Goal: Task Accomplishment & Management: Manage account settings

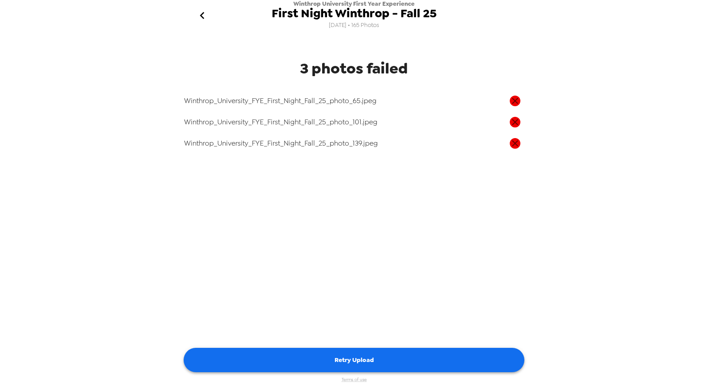
click at [416, 353] on button "Retry Upload" at bounding box center [354, 360] width 341 height 24
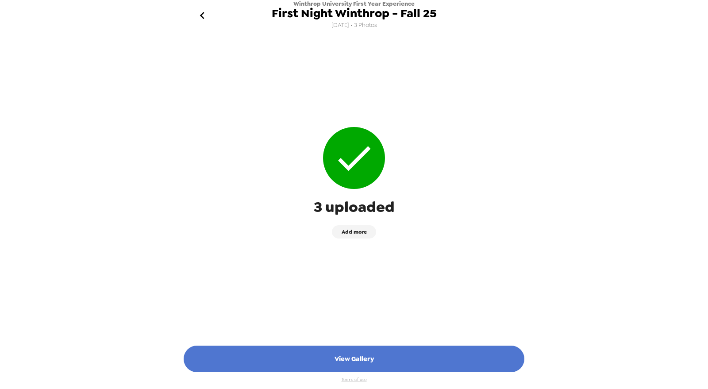
click at [383, 359] on button "View Gallery" at bounding box center [354, 358] width 341 height 27
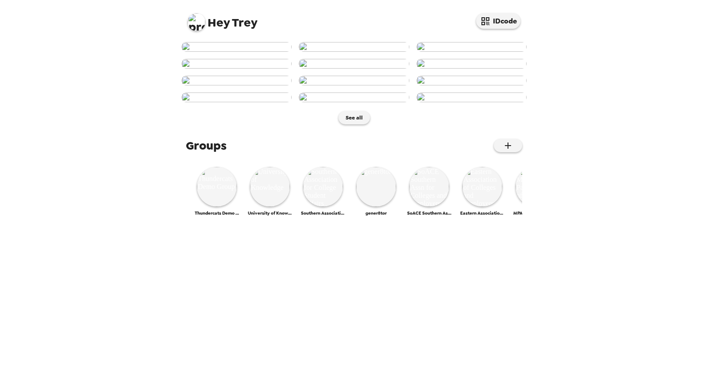
scroll to position [6, 0]
click at [191, 17] on img at bounding box center [197, 22] width 18 height 18
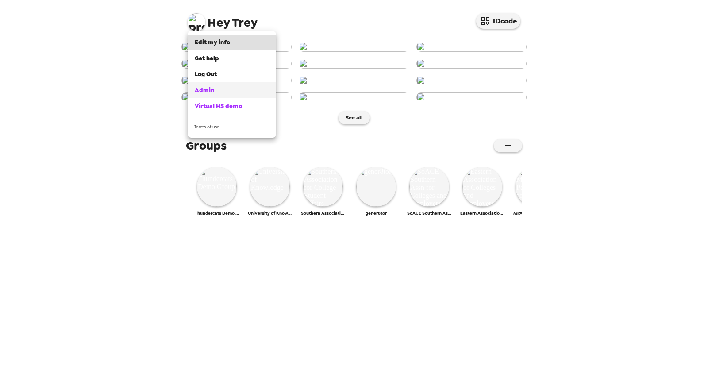
click at [222, 84] on link "Admin" at bounding box center [232, 90] width 88 height 16
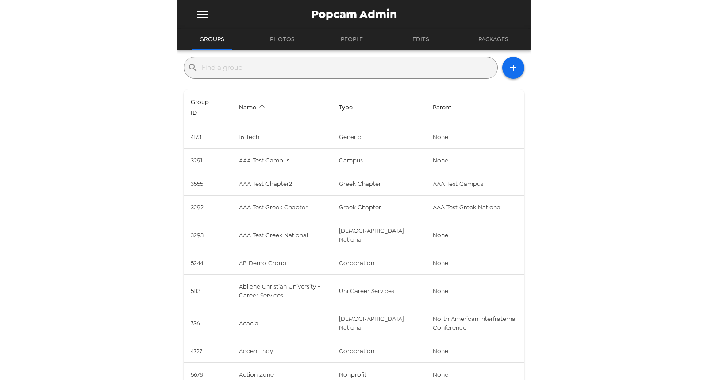
click at [491, 61] on div "​" at bounding box center [354, 68] width 341 height 22
click at [508, 65] on icon "button" at bounding box center [513, 67] width 11 height 11
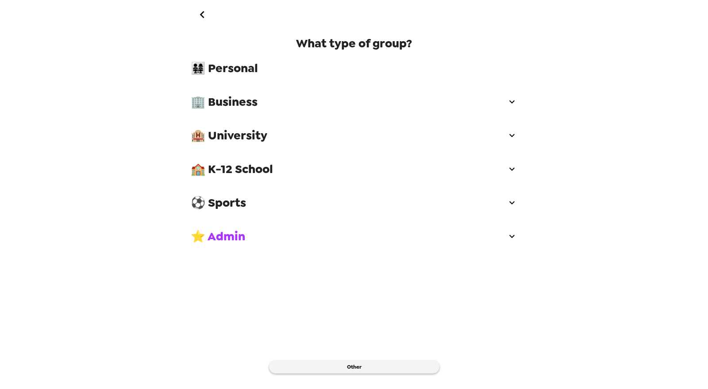
click at [258, 107] on span "🏢 Business" at bounding box center [349, 102] width 316 height 16
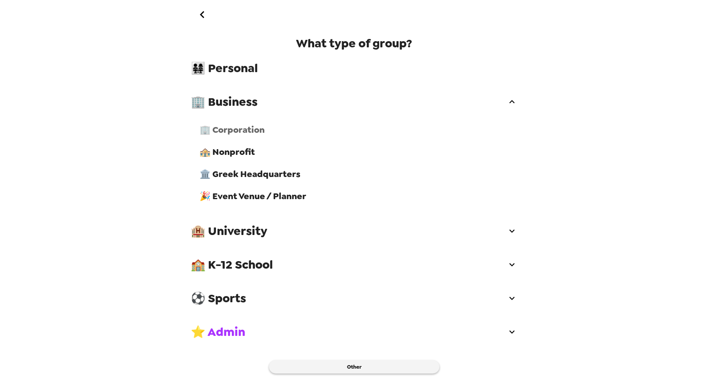
click at [260, 129] on span "🏢 Corporation" at bounding box center [358, 129] width 318 height 11
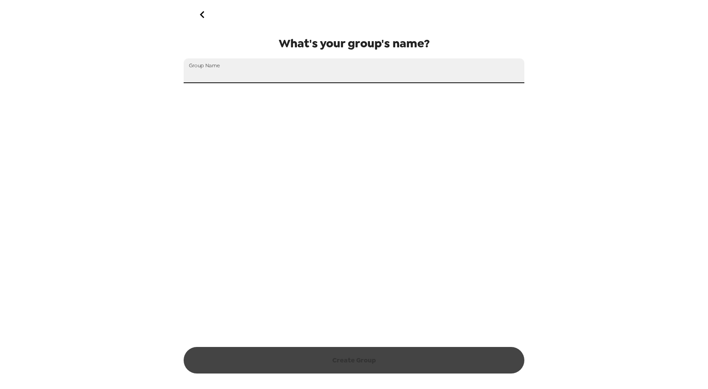
click at [254, 77] on input "Group Name" at bounding box center [354, 70] width 341 height 25
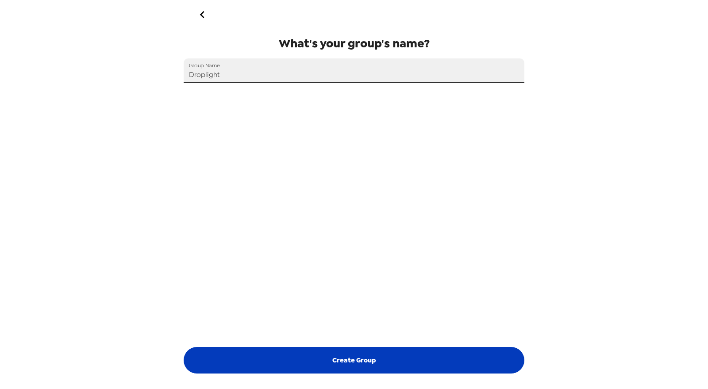
type input "Droplight"
click at [321, 349] on button "Create Group" at bounding box center [354, 360] width 341 height 27
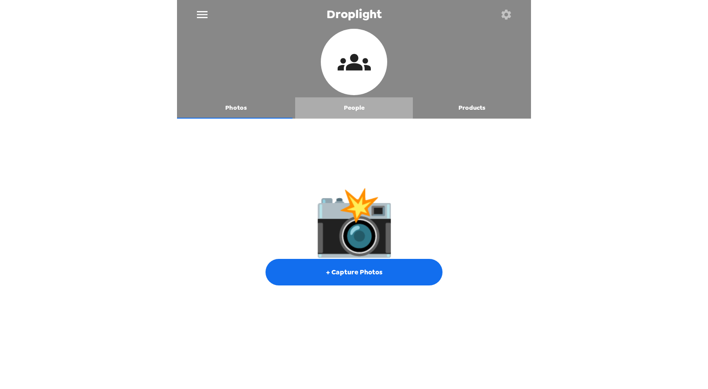
click at [352, 111] on button "People" at bounding box center [354, 107] width 118 height 21
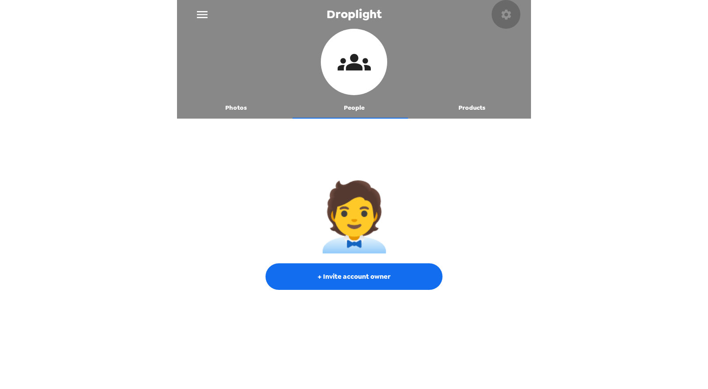
click at [509, 9] on icon "button" at bounding box center [506, 14] width 12 height 12
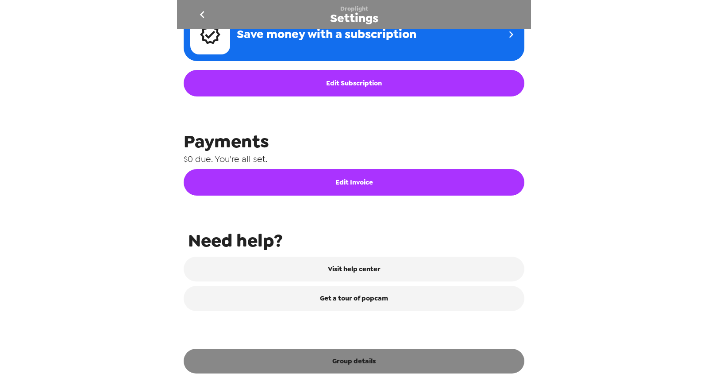
click at [375, 361] on button "Group details" at bounding box center [354, 361] width 341 height 25
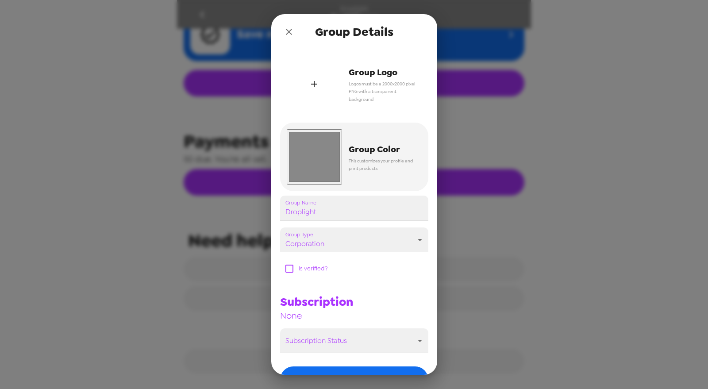
scroll to position [363, 0]
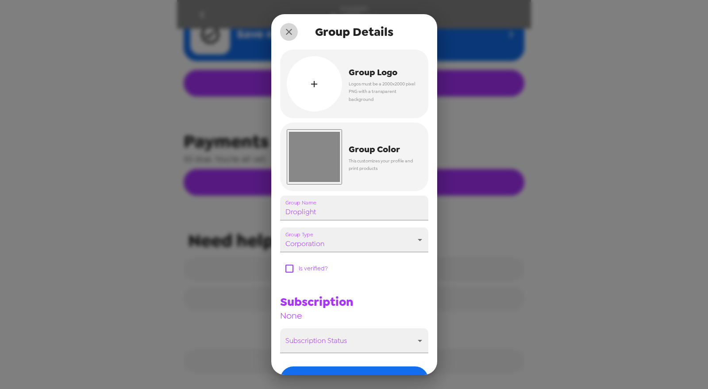
drag, startPoint x: 294, startPoint y: 31, endPoint x: 264, endPoint y: 21, distance: 31.1
click at [293, 31] on button "close" at bounding box center [289, 32] width 18 height 18
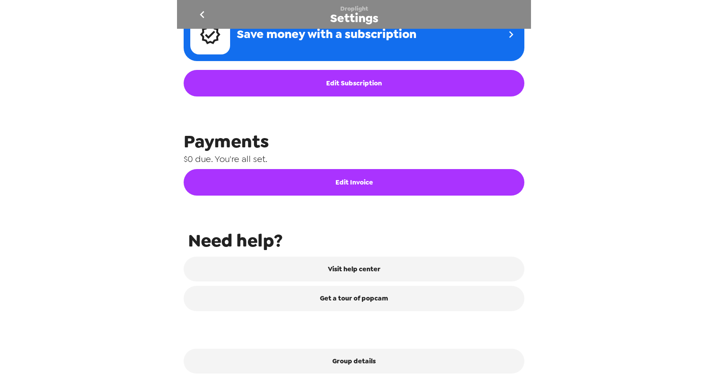
click at [197, 10] on icon "go back" at bounding box center [202, 15] width 14 height 14
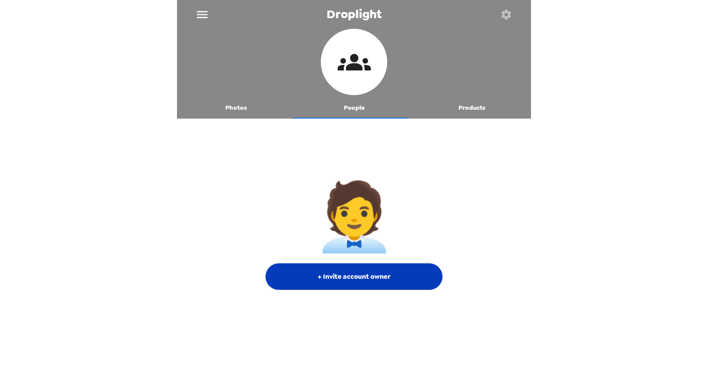
click at [386, 281] on button "+ Invite account owner" at bounding box center [353, 276] width 177 height 27
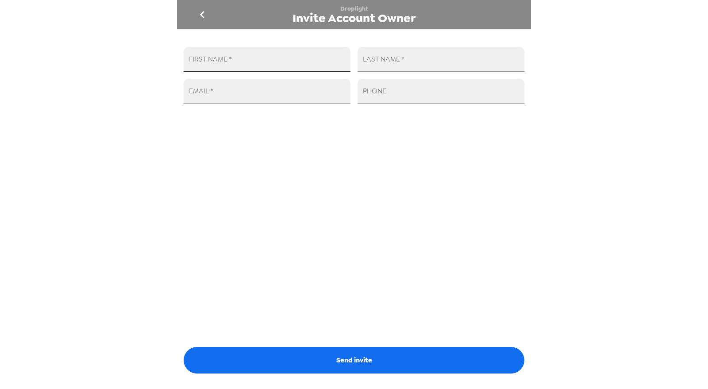
click at [261, 65] on input "FIRST NAME   *" at bounding box center [267, 59] width 167 height 25
type input "Troy"
type input "Marchand"
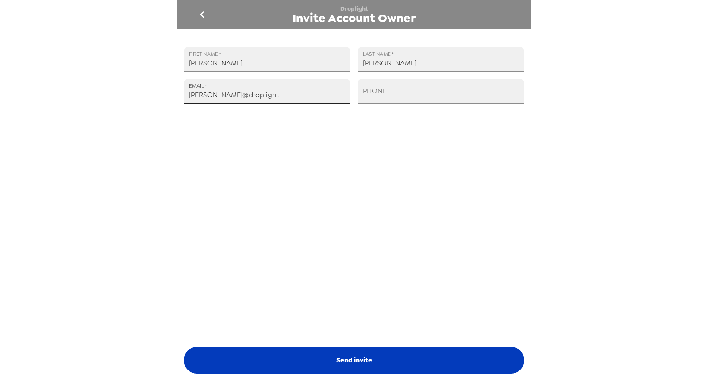
type input "troy@droplight"
click at [397, 356] on button "Send invite" at bounding box center [354, 360] width 341 height 27
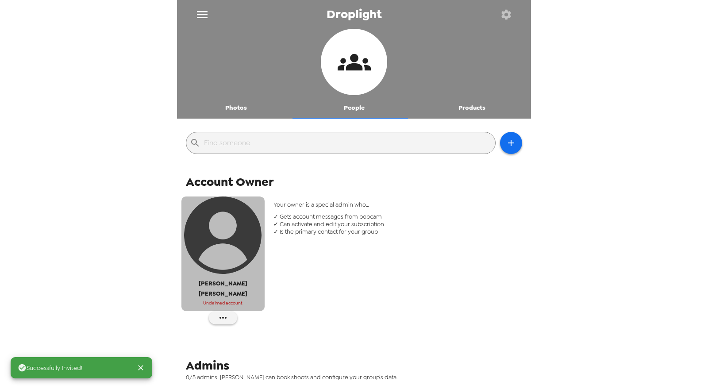
click at [220, 298] on button "Troy Marchand Unclaimed account" at bounding box center [222, 253] width 83 height 115
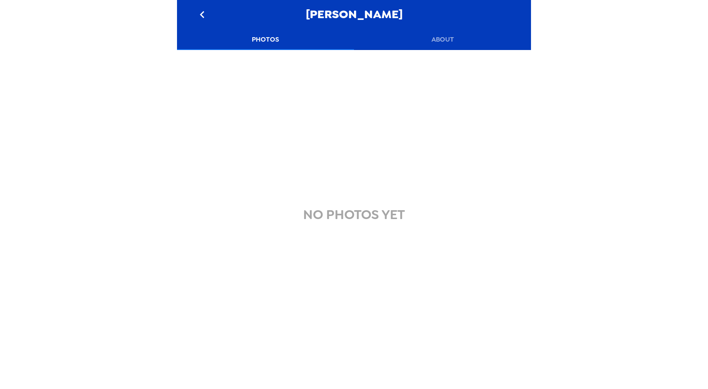
click at [446, 34] on button "About" at bounding box center [442, 39] width 177 height 21
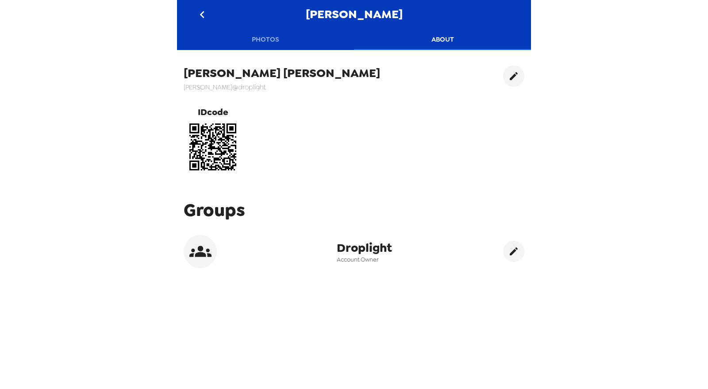
click at [204, 12] on icon "go back" at bounding box center [202, 15] width 14 height 14
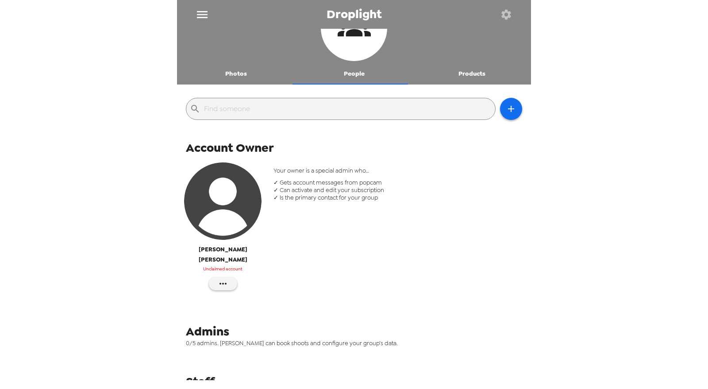
scroll to position [56, 0]
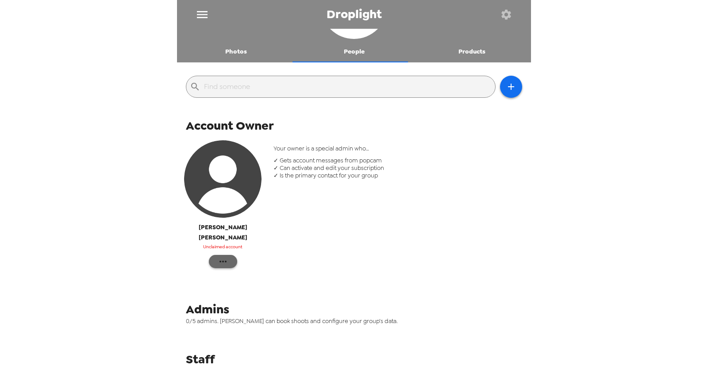
click at [223, 256] on icon "button" at bounding box center [223, 261] width 11 height 11
click at [252, 283] on span "Edit Details" at bounding box center [249, 284] width 36 height 11
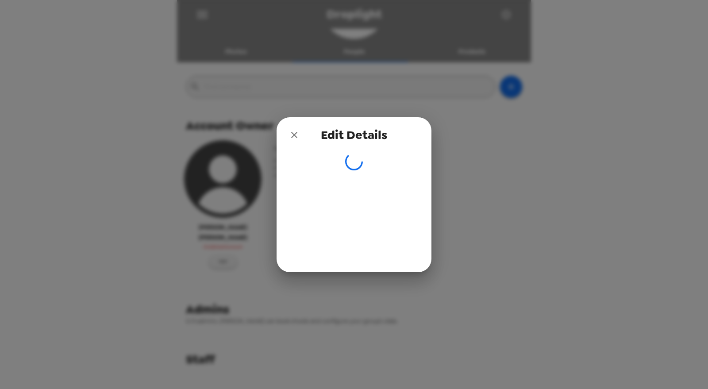
drag, startPoint x: 295, startPoint y: 133, endPoint x: 286, endPoint y: 164, distance: 31.8
click at [295, 134] on icon "close" at bounding box center [294, 135] width 6 height 6
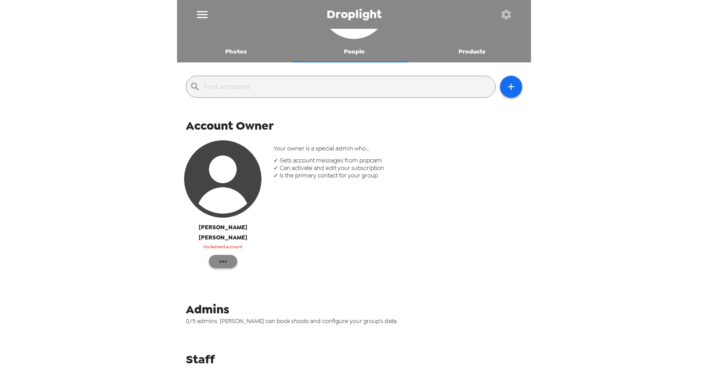
click at [215, 255] on button "button" at bounding box center [223, 261] width 28 height 13
click at [257, 283] on span "Edit Details" at bounding box center [249, 284] width 36 height 11
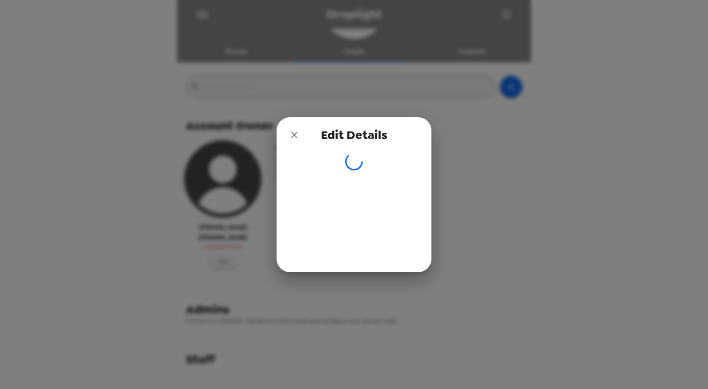
click at [292, 134] on icon "close" at bounding box center [294, 135] width 11 height 11
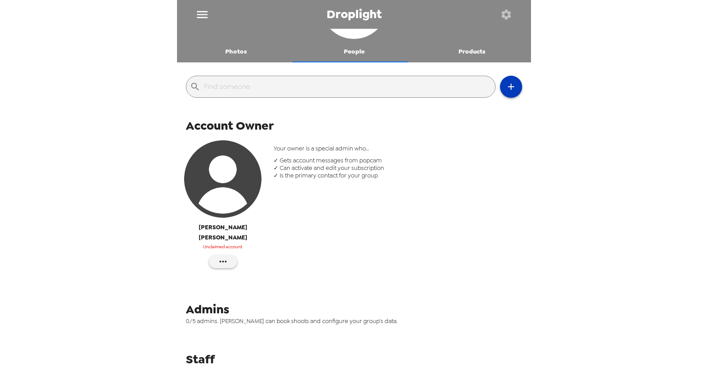
click at [500, 92] on button "button" at bounding box center [511, 87] width 22 height 22
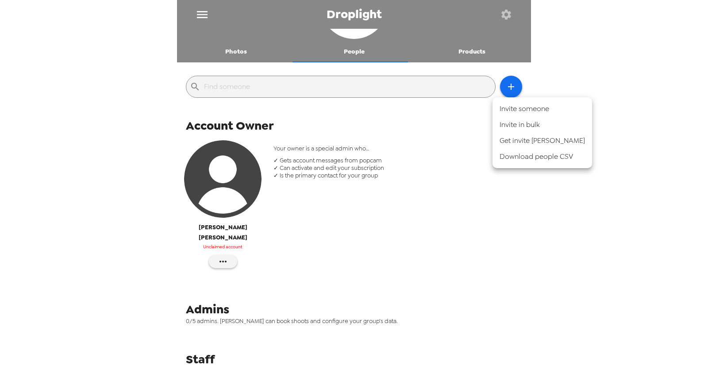
click at [541, 107] on li "Invite someone" at bounding box center [542, 109] width 100 height 16
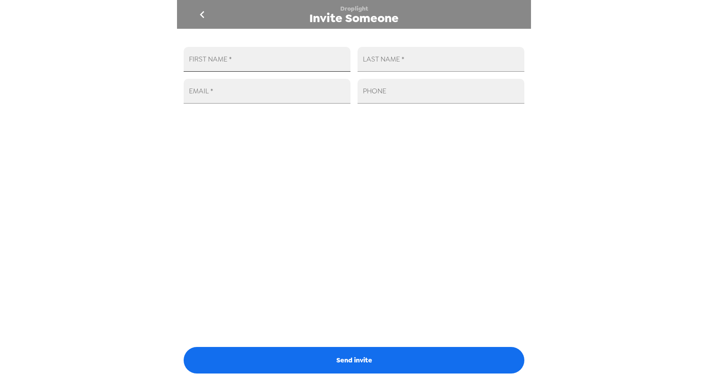
click at [309, 64] on input "FIRST NAME   *" at bounding box center [267, 59] width 167 height 25
type input "Troy"
type input "Marchand"
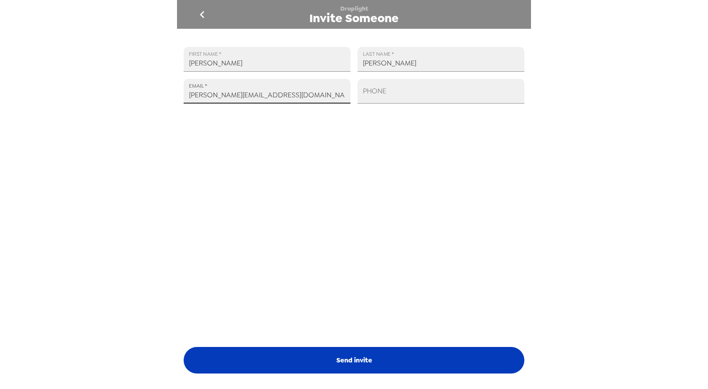
type input "troy@droplight.com"
click at [402, 347] on button "Send invite" at bounding box center [354, 360] width 341 height 27
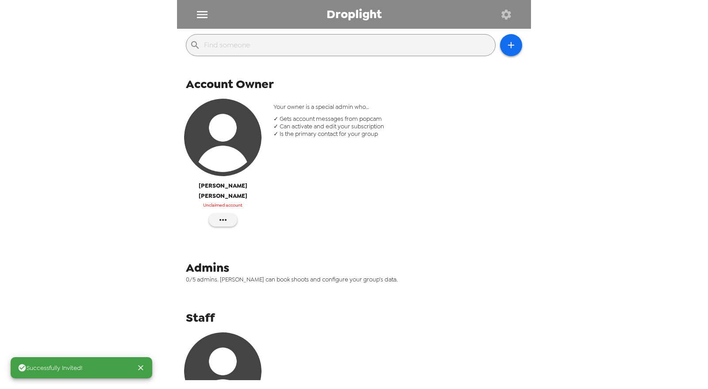
scroll to position [187, 0]
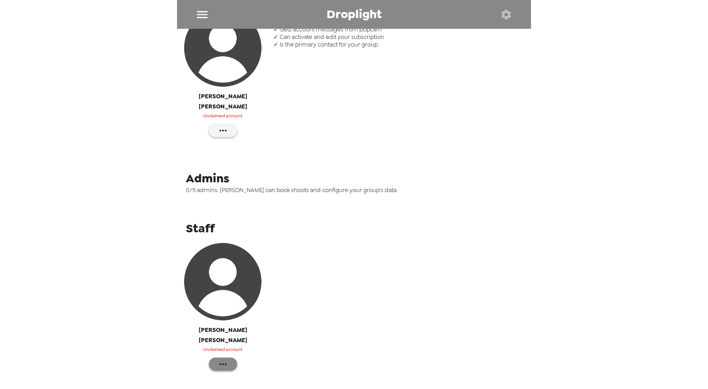
click at [221, 359] on icon "button" at bounding box center [223, 364] width 11 height 11
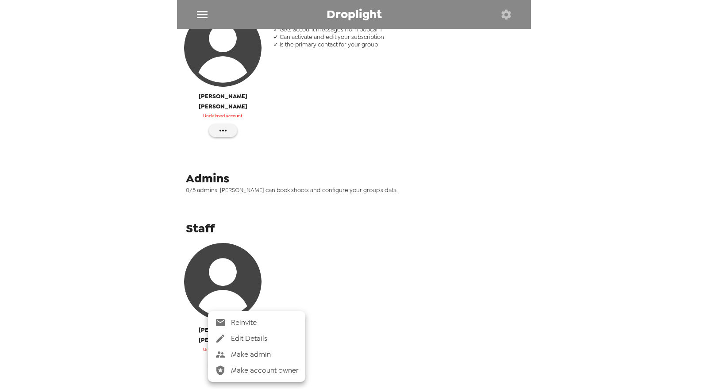
click at [259, 373] on span "Make account owner" at bounding box center [264, 370] width 67 height 11
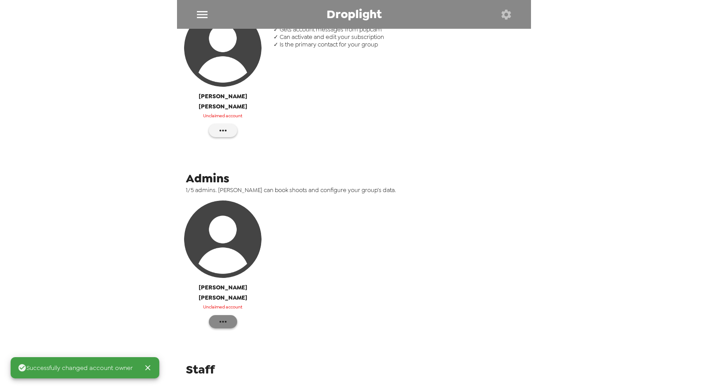
click at [229, 315] on button "button" at bounding box center [223, 321] width 28 height 13
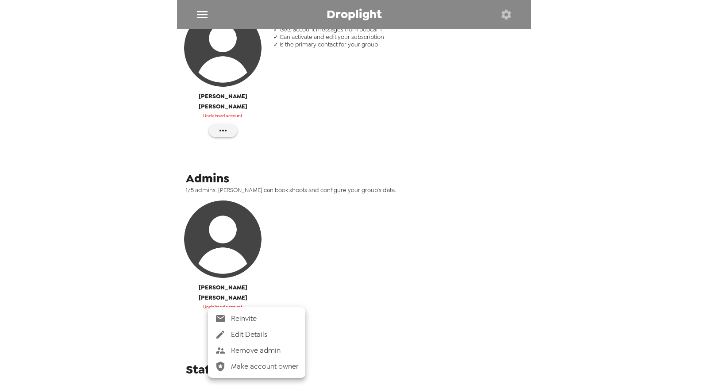
click at [390, 237] on div at bounding box center [354, 194] width 708 height 389
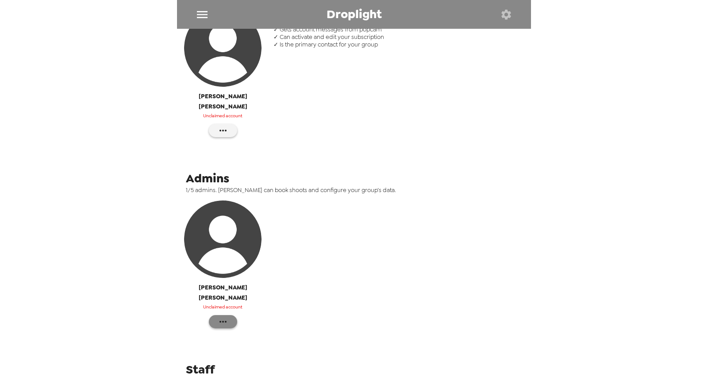
click at [232, 315] on button "button" at bounding box center [223, 321] width 28 height 13
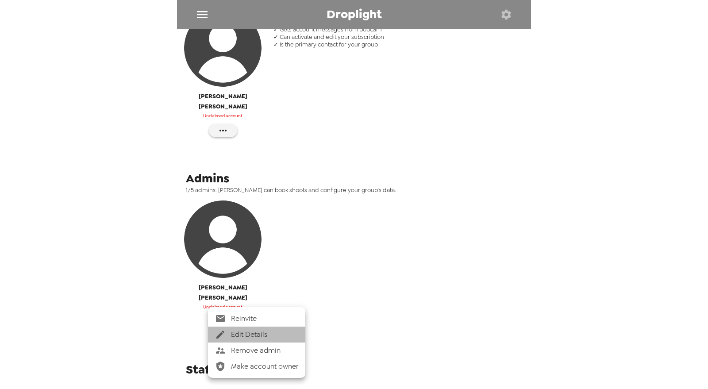
click at [253, 327] on li "Edit Details" at bounding box center [256, 334] width 97 height 16
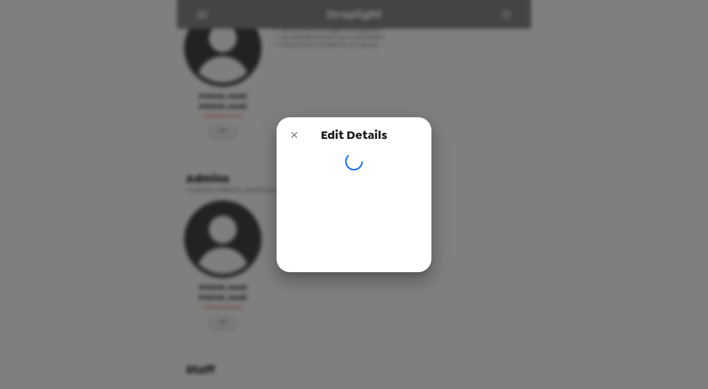
drag, startPoint x: 290, startPoint y: 132, endPoint x: 266, endPoint y: 186, distance: 59.0
click at [290, 133] on icon "close" at bounding box center [294, 135] width 11 height 11
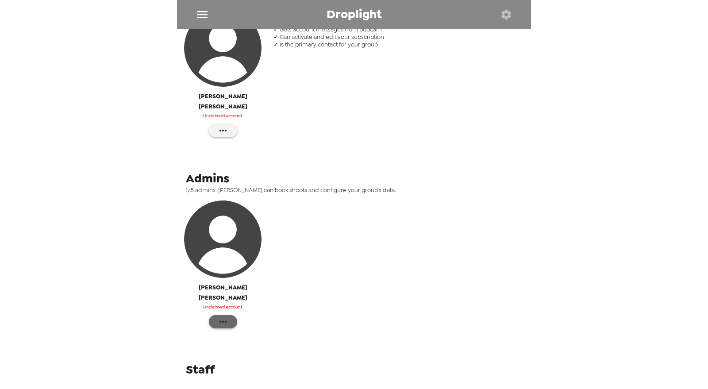
click at [220, 316] on icon "button" at bounding box center [223, 321] width 11 height 11
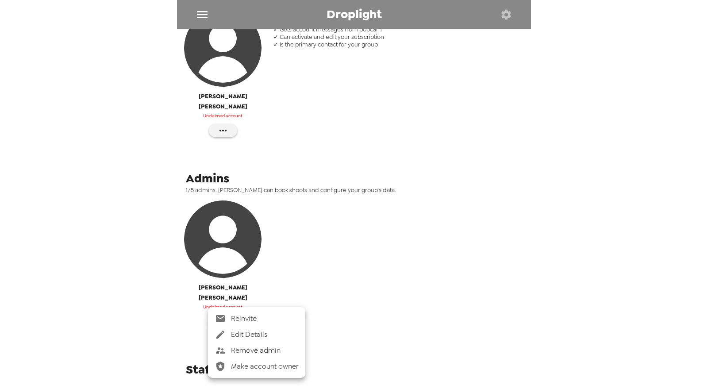
click at [256, 349] on span "Remove admin" at bounding box center [264, 350] width 67 height 11
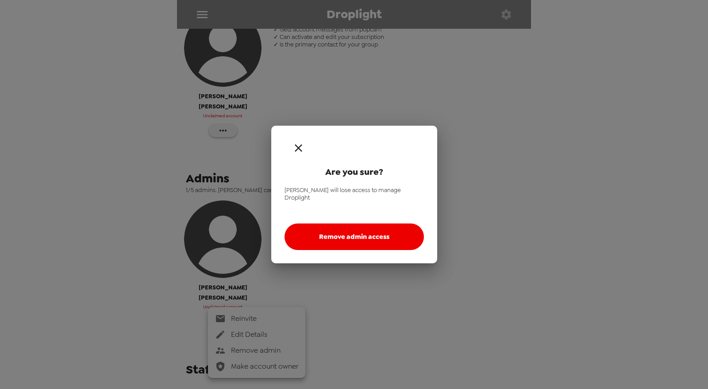
click at [368, 230] on button "Remove admin access" at bounding box center [353, 236] width 139 height 27
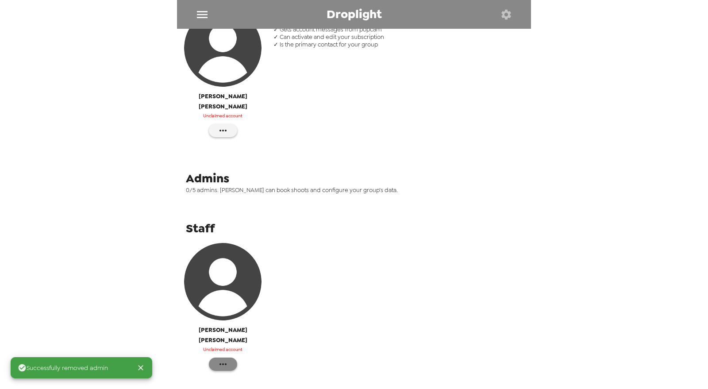
click at [228, 357] on button "button" at bounding box center [223, 363] width 28 height 13
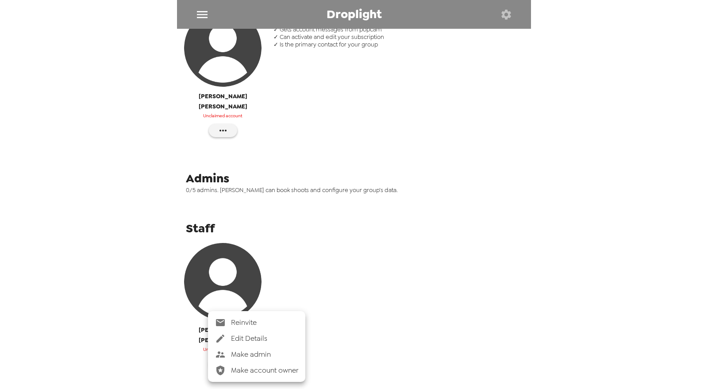
click at [264, 340] on span "Edit Details" at bounding box center [264, 338] width 67 height 11
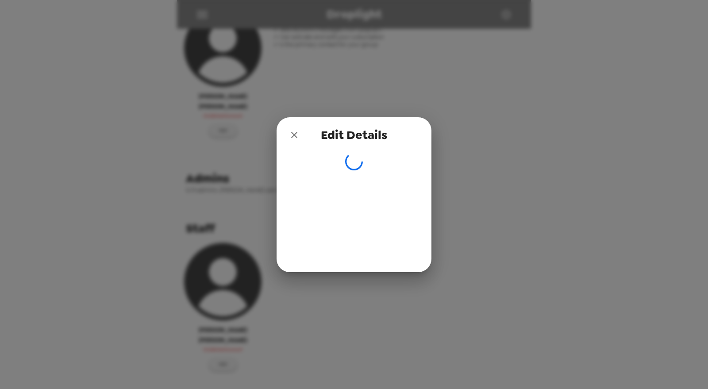
click at [299, 137] on button "close" at bounding box center [294, 135] width 18 height 18
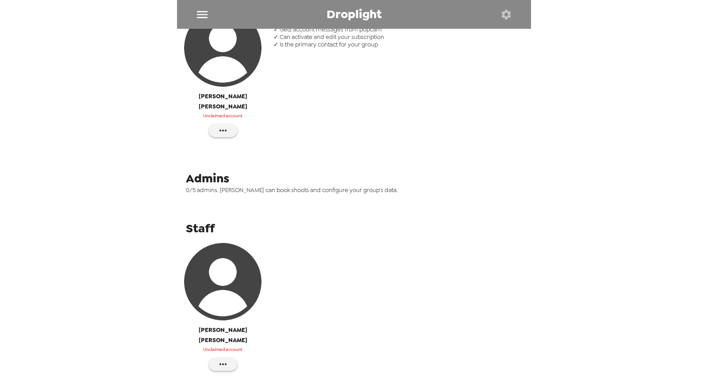
scroll to position [89, 0]
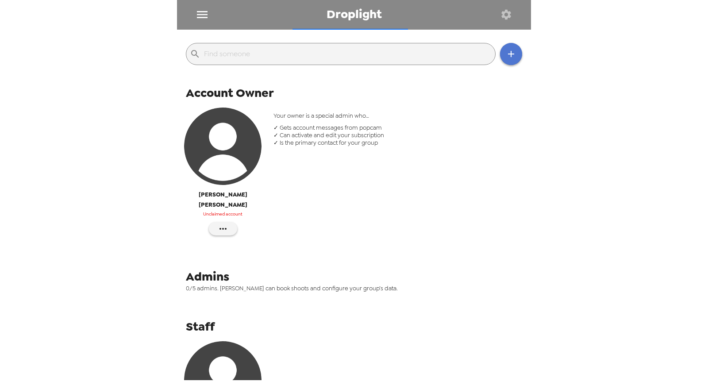
click at [506, 51] on icon "button" at bounding box center [511, 54] width 11 height 11
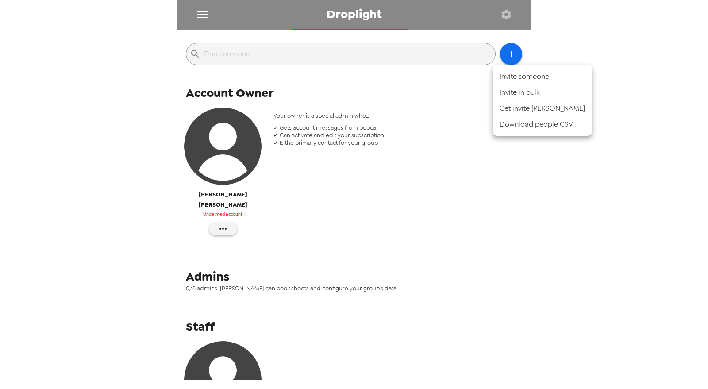
click at [525, 76] on li "Invite someone" at bounding box center [542, 77] width 100 height 16
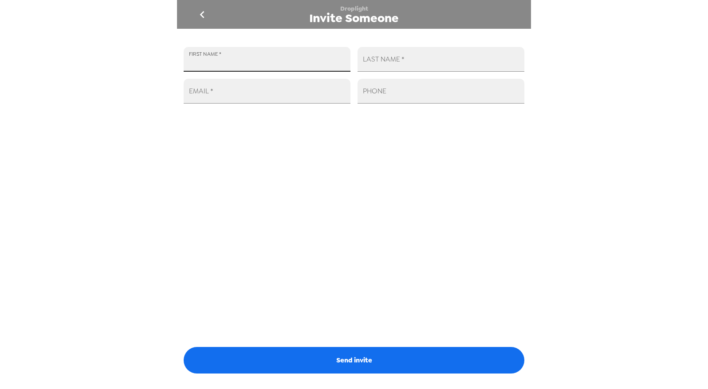
click at [262, 52] on input "FIRST NAME   *" at bounding box center [267, 59] width 167 height 25
type input "Ryan"
type input "Love"
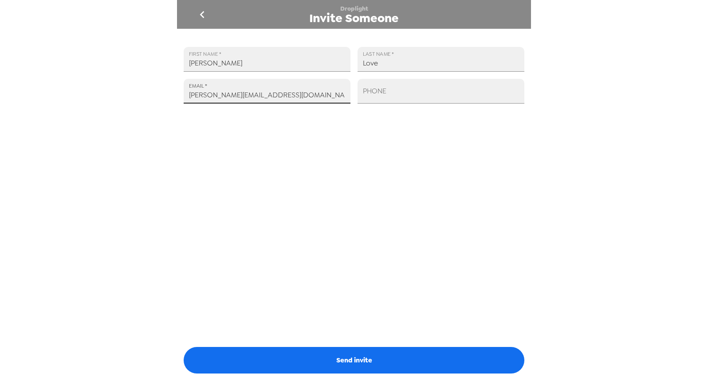
type input "ryan@droplight.com"
click at [389, 362] on button "Send invite" at bounding box center [354, 360] width 341 height 27
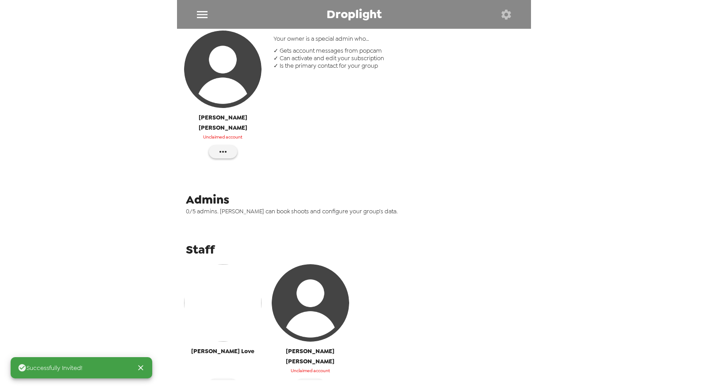
scroll to position [187, 0]
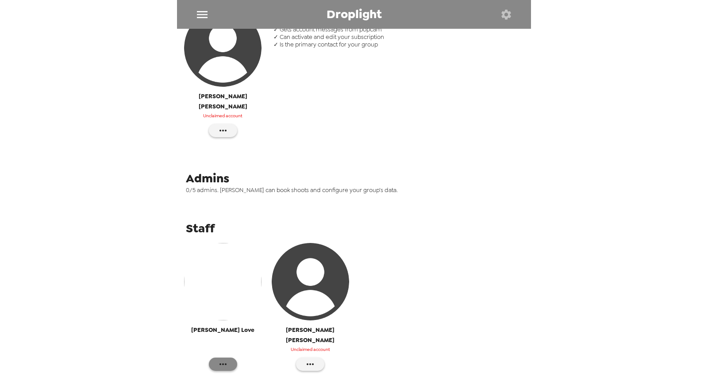
click at [222, 359] on icon "button" at bounding box center [223, 364] width 11 height 11
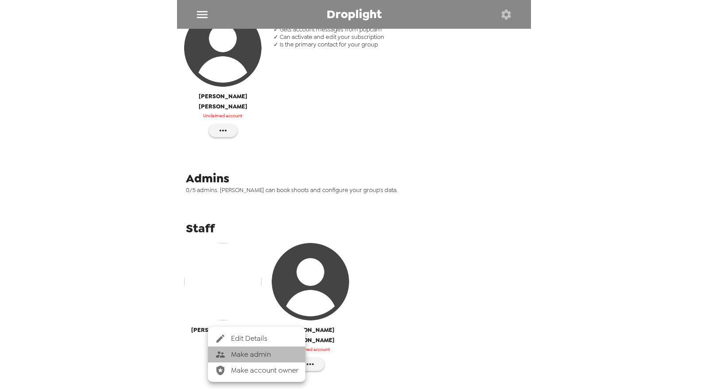
click at [252, 356] on span "Make admin" at bounding box center [264, 354] width 67 height 11
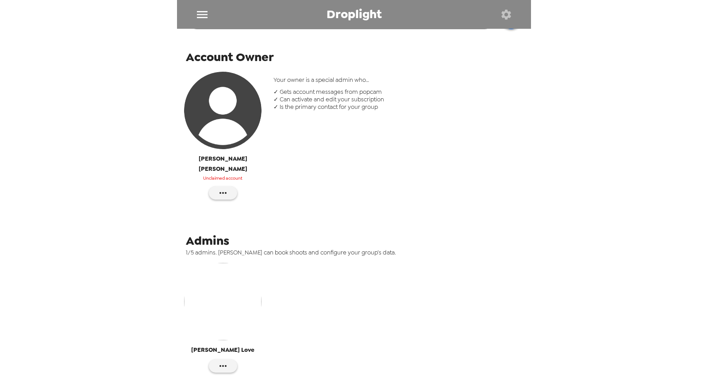
scroll to position [0, 0]
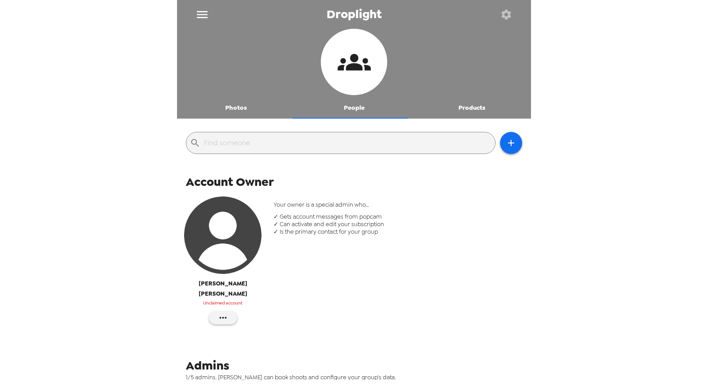
click at [234, 110] on button "Photos" at bounding box center [236, 107] width 118 height 21
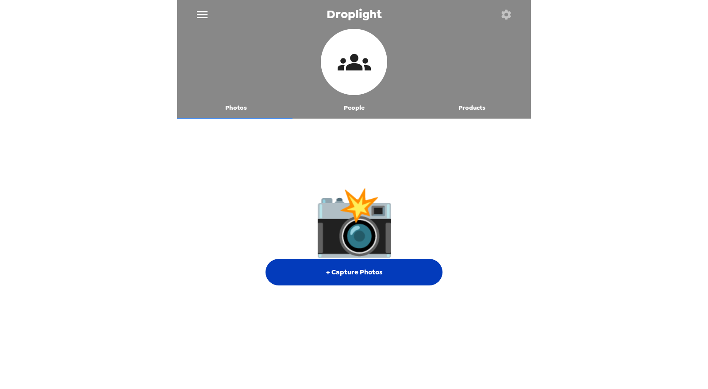
click at [354, 278] on button "+ Capture Photos" at bounding box center [353, 272] width 177 height 27
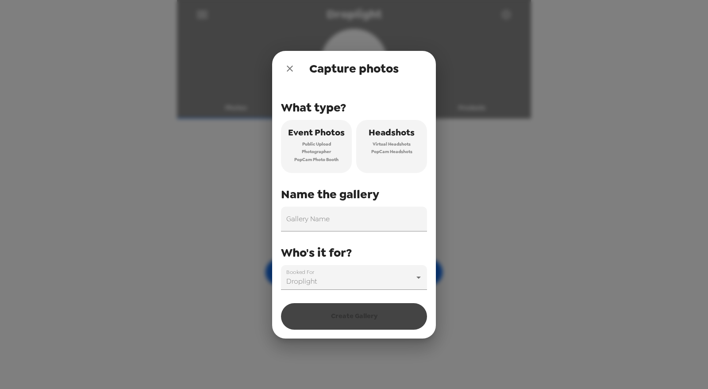
click at [396, 150] on span "PopCam Headshots" at bounding box center [391, 152] width 41 height 8
click at [360, 218] on input "Gallery Name" at bounding box center [354, 219] width 146 height 25
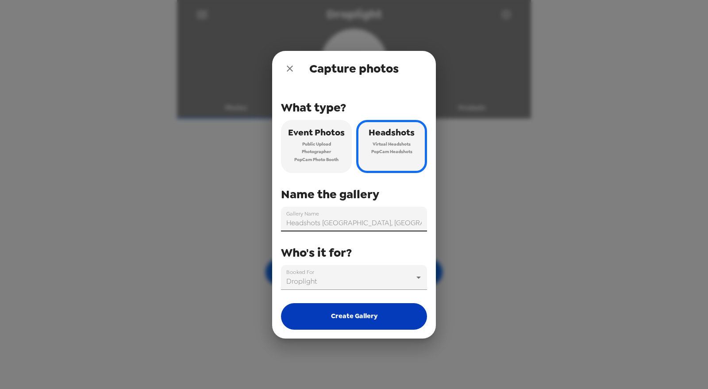
type input "Headshots Nashville, TN 8/30/25"
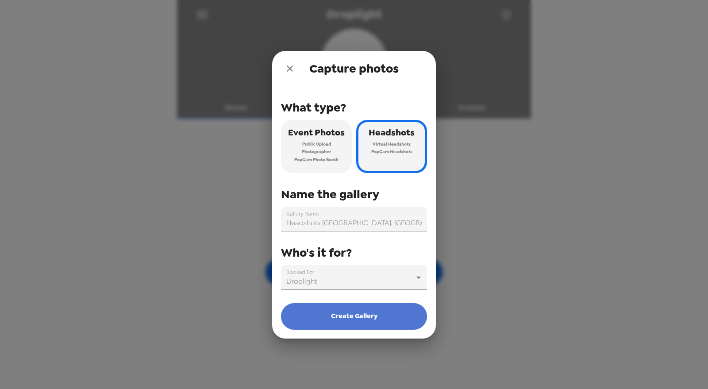
click at [361, 309] on button "Create Gallery" at bounding box center [354, 316] width 146 height 27
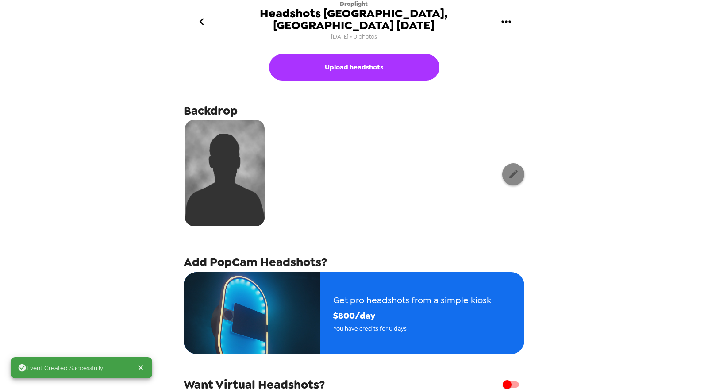
click at [507, 169] on button "button" at bounding box center [513, 174] width 22 height 22
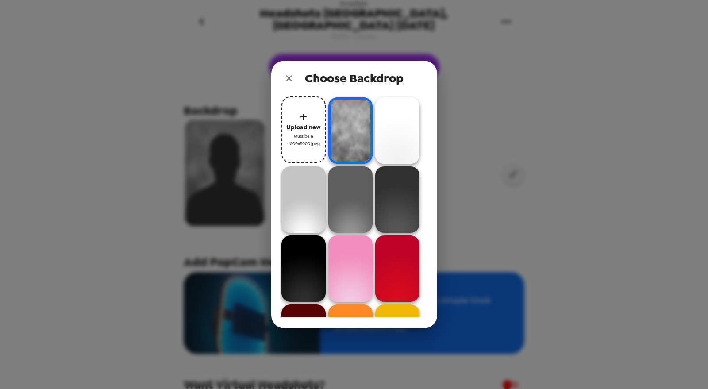
click at [302, 136] on span "Must be a 4000x5000 jpeg" at bounding box center [303, 139] width 35 height 15
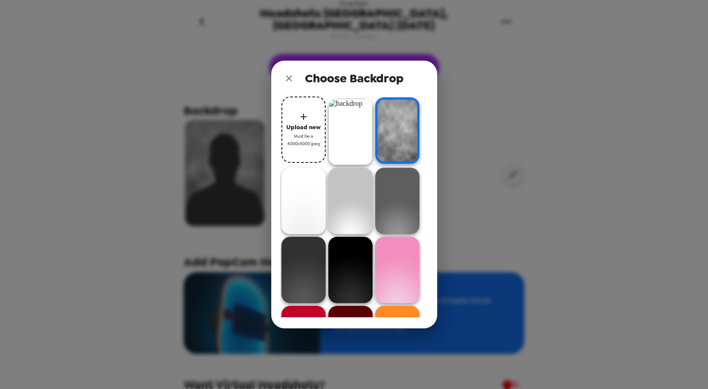
click at [360, 138] on img at bounding box center [350, 132] width 44 height 66
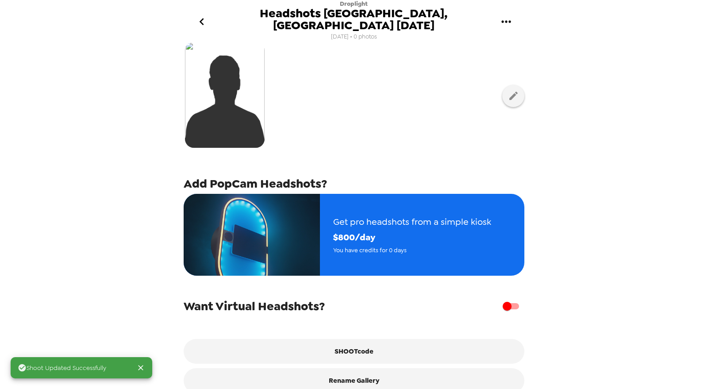
scroll to position [88, 0]
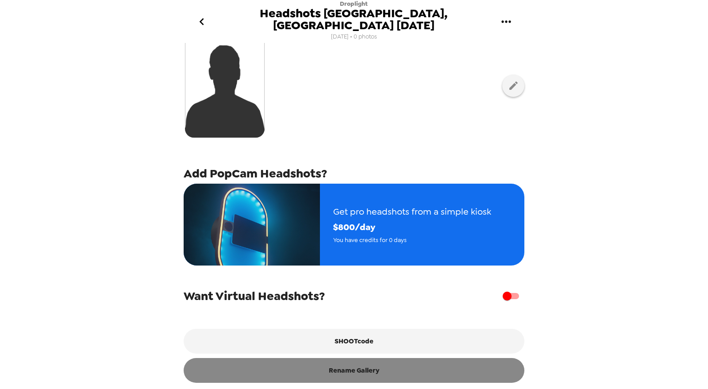
click at [379, 376] on div "Upload headshots Backdrop Add PopCam Headshots? Get pro headshots from a simple…" at bounding box center [354, 216] width 354 height 346
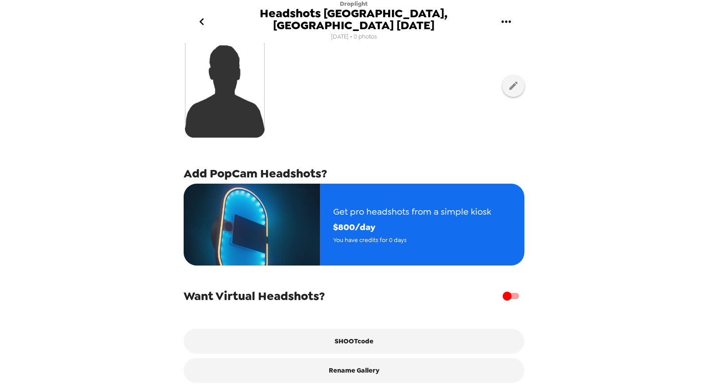
click at [203, 15] on icon "go back" at bounding box center [202, 22] width 14 height 14
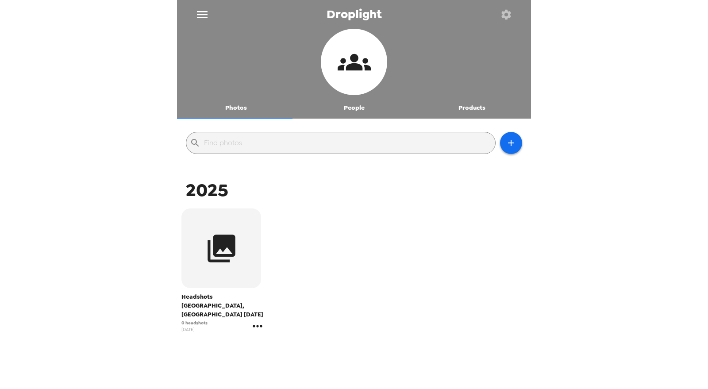
drag, startPoint x: 246, startPoint y: 315, endPoint x: 260, endPoint y: 317, distance: 13.8
click at [258, 319] on div "0 headshots 8/26/25" at bounding box center [222, 326] width 83 height 14
click at [261, 319] on icon "gallery menu" at bounding box center [257, 326] width 14 height 14
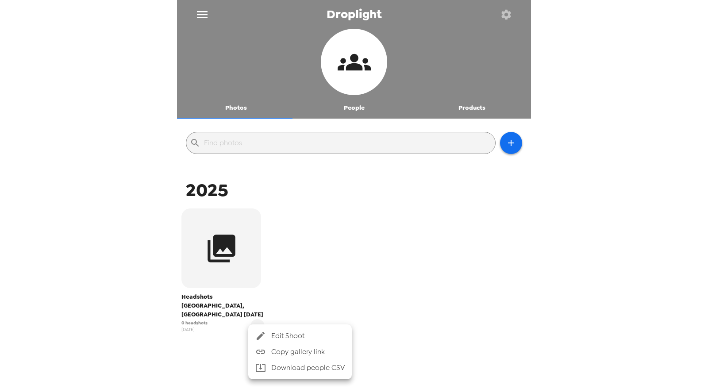
click at [308, 335] on span "Edit Shoot" at bounding box center [307, 335] width 73 height 11
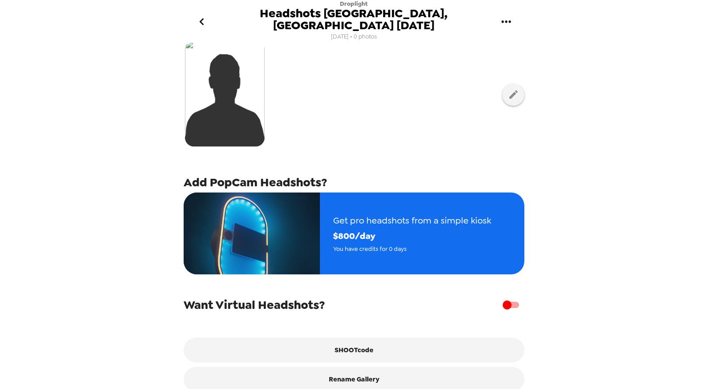
scroll to position [88, 0]
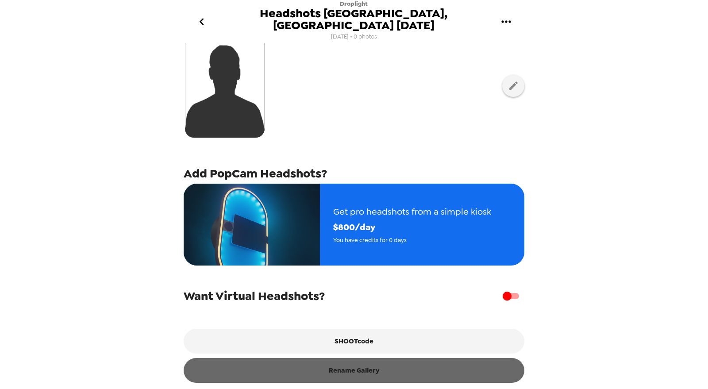
click at [417, 369] on button "Rename Gallery" at bounding box center [354, 370] width 341 height 25
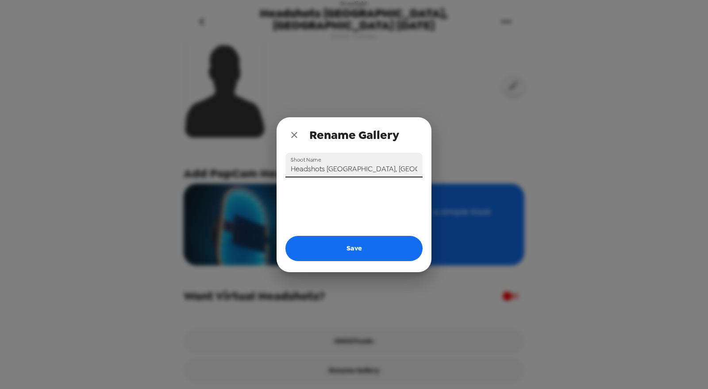
drag, startPoint x: 230, startPoint y: 171, endPoint x: 160, endPoint y: 174, distance: 69.5
click at [160, 174] on div "Rename Gallery Shoot Name Headshots Nashville, TN 8/30/25 Save" at bounding box center [354, 194] width 708 height 389
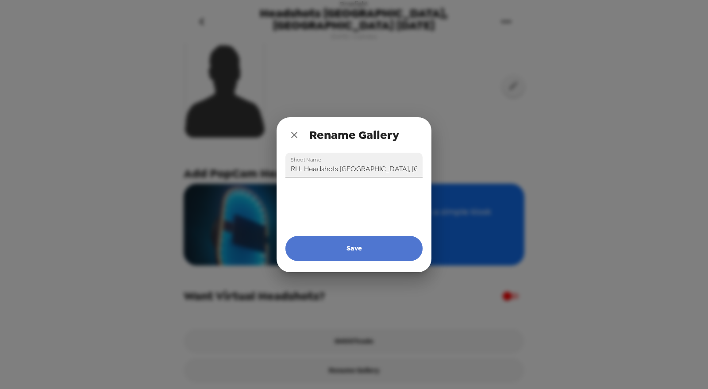
click at [338, 255] on button "Save" at bounding box center [353, 248] width 137 height 25
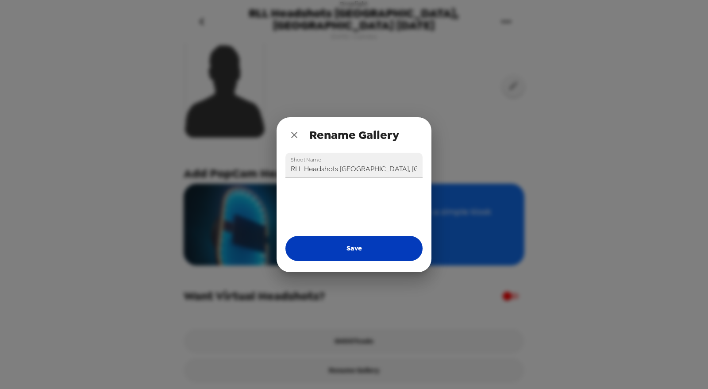
type input "Headshots Nashville, TN 8/30/25"
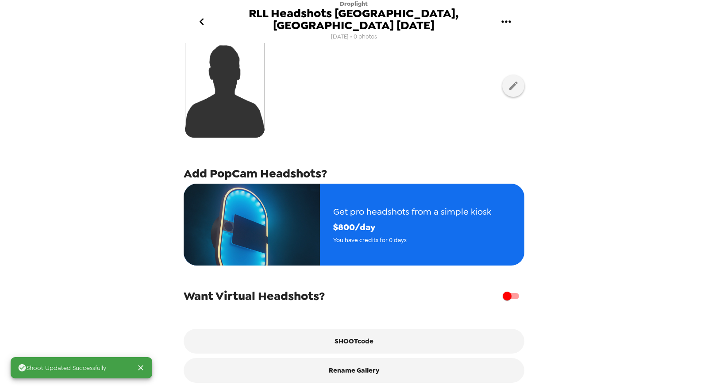
click at [200, 15] on icon "go back" at bounding box center [202, 22] width 14 height 14
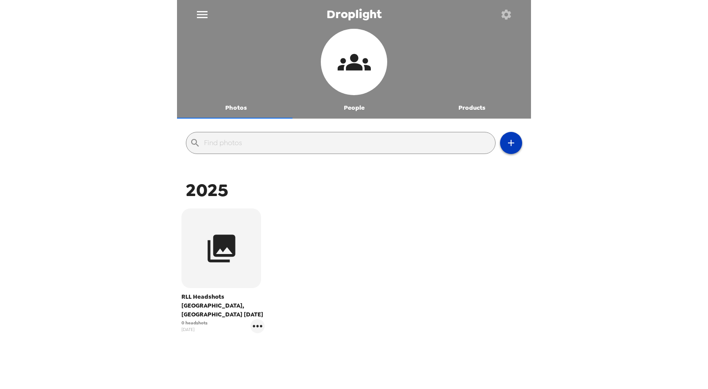
click at [506, 144] on icon "button" at bounding box center [511, 143] width 11 height 11
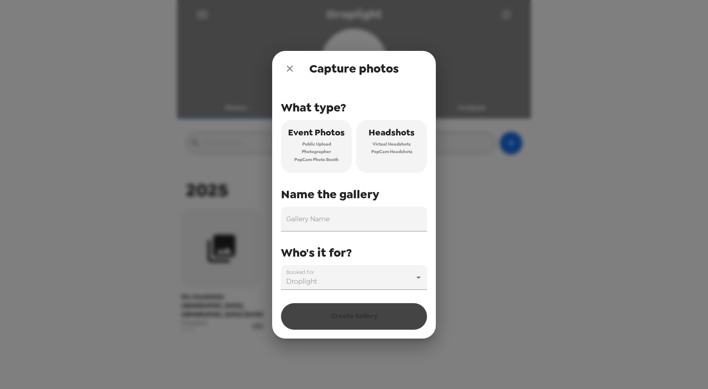
click at [390, 146] on span "Virtual Headshots" at bounding box center [391, 144] width 38 height 8
click at [364, 221] on input "Gallery Name" at bounding box center [354, 219] width 146 height 25
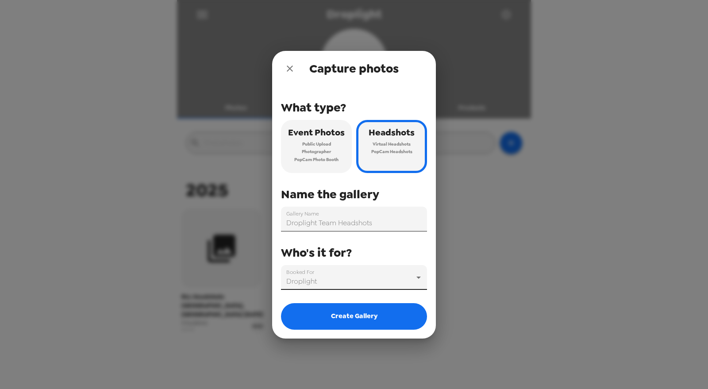
click at [388, 219] on input "Droplight Team Headshots" at bounding box center [354, 219] width 146 height 25
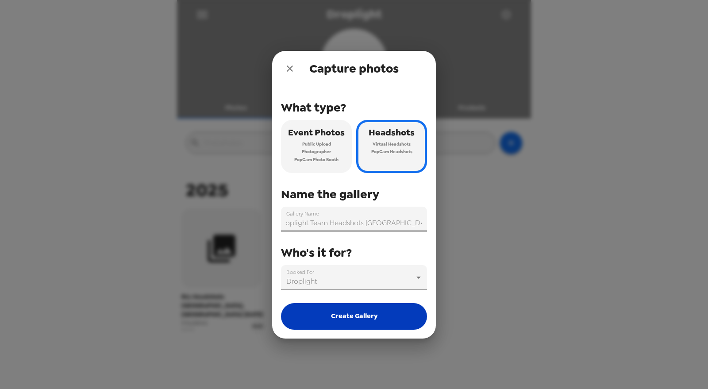
type input "Droplight Team Headshots Nashville 8/30/25"
click at [337, 323] on button "Create Gallery" at bounding box center [354, 316] width 146 height 27
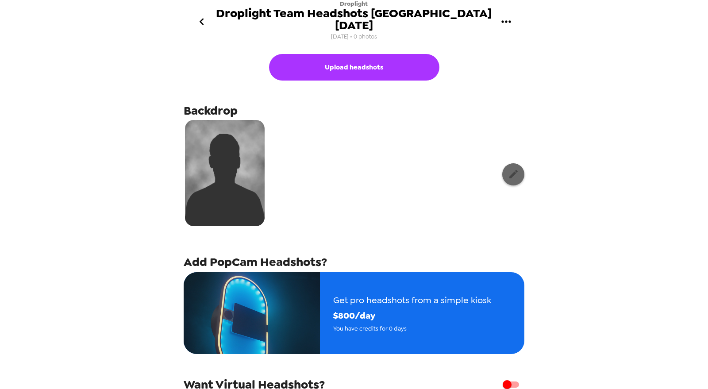
click at [509, 170] on icon "button" at bounding box center [513, 174] width 8 height 8
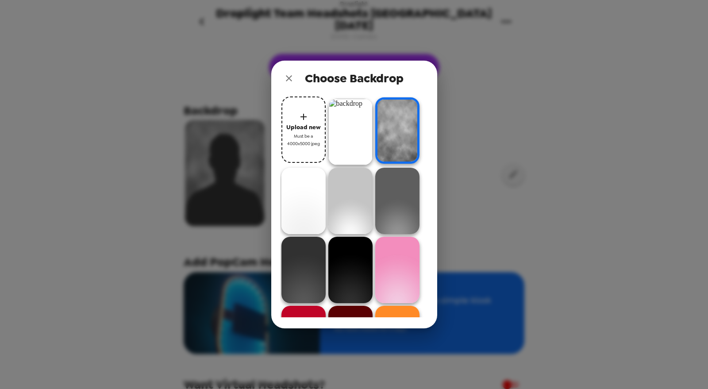
click at [313, 132] on span "Upload new" at bounding box center [303, 127] width 34 height 10
click at [284, 77] on icon "close" at bounding box center [288, 78] width 11 height 11
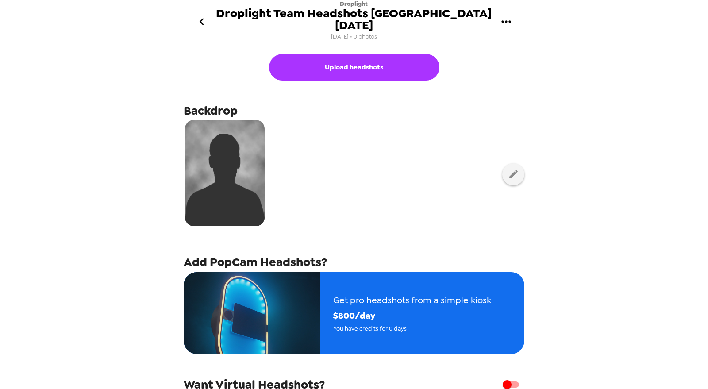
click at [204, 16] on icon "go back" at bounding box center [202, 22] width 14 height 14
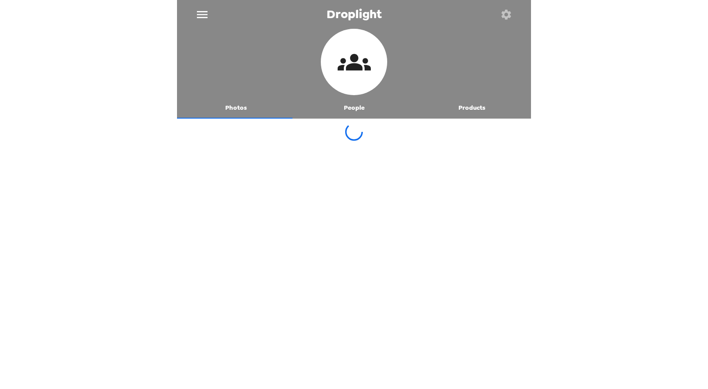
click at [513, 11] on button "button" at bounding box center [505, 14] width 29 height 29
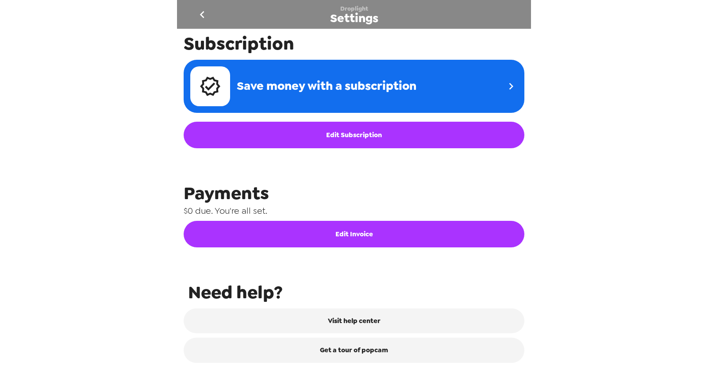
scroll to position [363, 0]
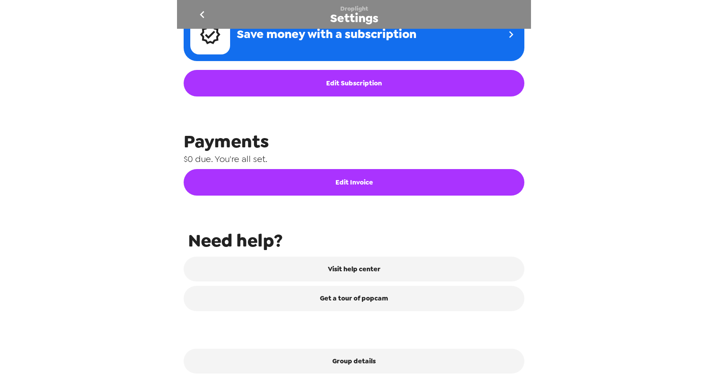
click at [384, 374] on div "Integrations Group network You're sharing photos with 0 groups Free Credits rem…" at bounding box center [354, 204] width 354 height 351
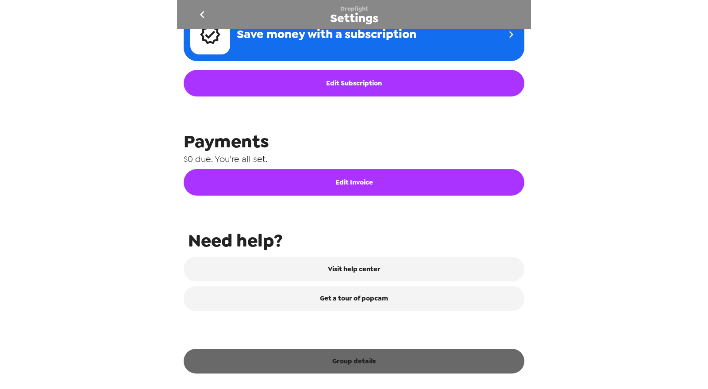
click at [380, 365] on button "Group details" at bounding box center [354, 361] width 341 height 25
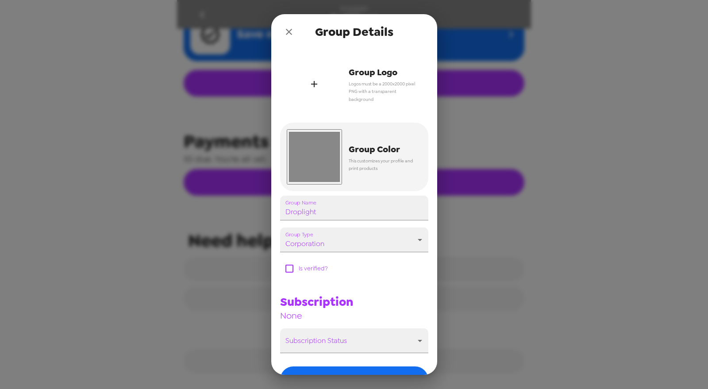
click at [326, 83] on div "button" at bounding box center [314, 83] width 55 height 55
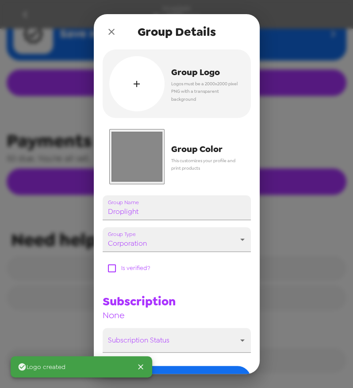
click at [133, 160] on input "#888888" at bounding box center [136, 156] width 55 height 55
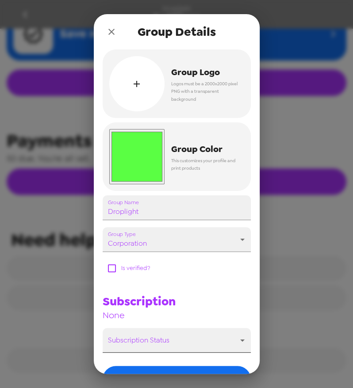
type input "#5aff43"
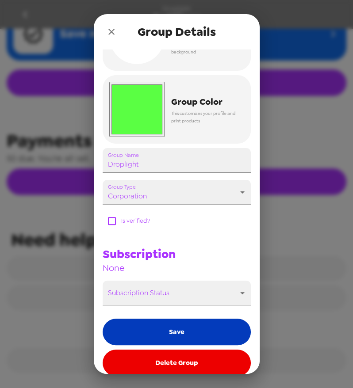
scroll to position [58, 0]
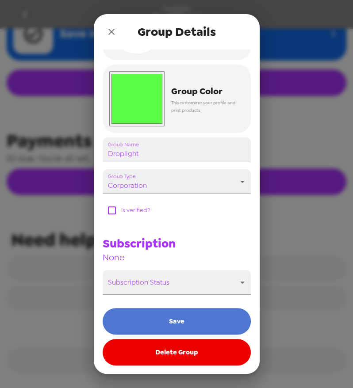
click at [194, 321] on button "Save" at bounding box center [177, 321] width 148 height 27
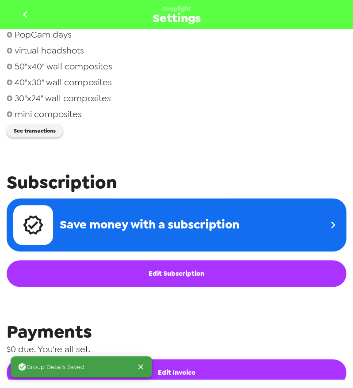
scroll to position [126, 0]
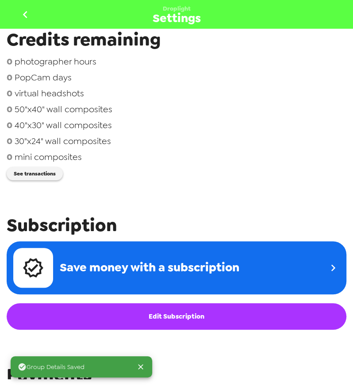
click at [23, 11] on icon "go back" at bounding box center [25, 15] width 14 height 14
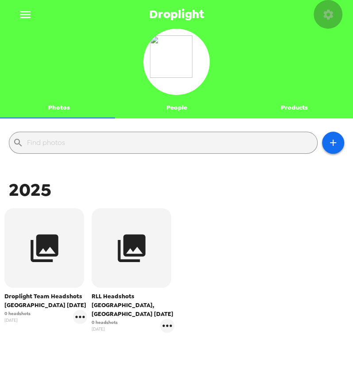
click at [337, 20] on button "button" at bounding box center [328, 14] width 29 height 29
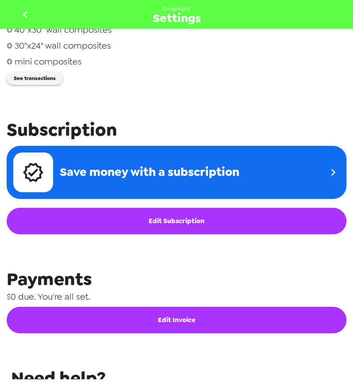
scroll to position [363, 0]
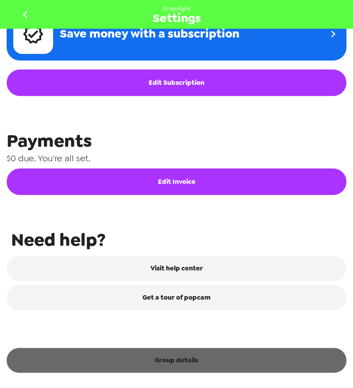
click at [203, 367] on button "Group details" at bounding box center [177, 360] width 340 height 25
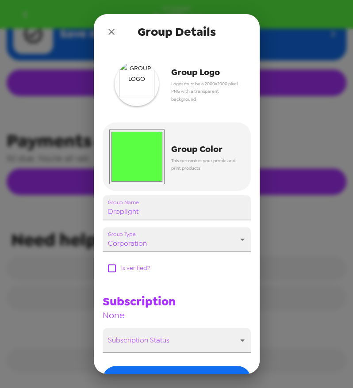
click at [142, 84] on img "button" at bounding box center [137, 84] width 44 height 44
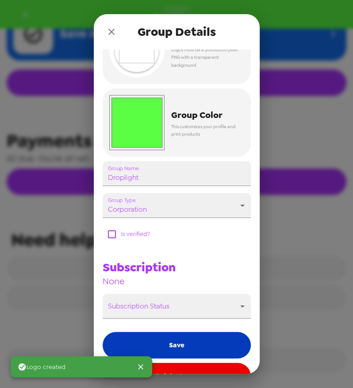
scroll to position [58, 0]
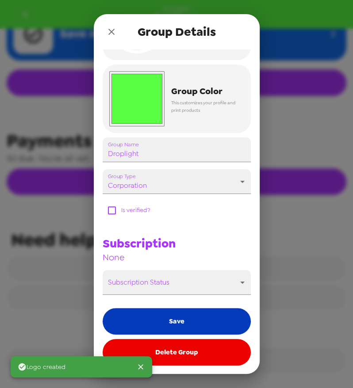
click at [186, 322] on button "Save" at bounding box center [177, 321] width 148 height 27
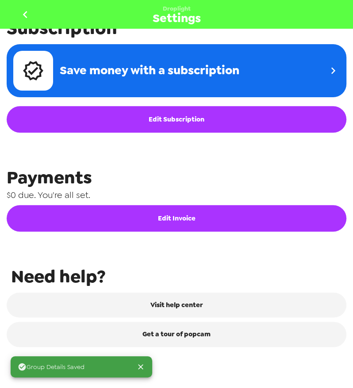
scroll to position [28, 0]
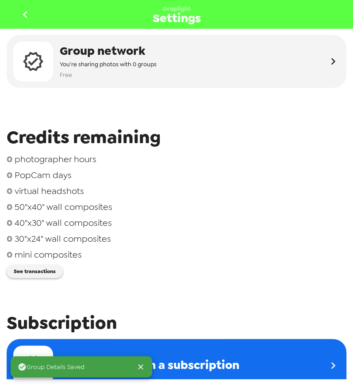
click at [29, 12] on icon "go back" at bounding box center [25, 15] width 14 height 14
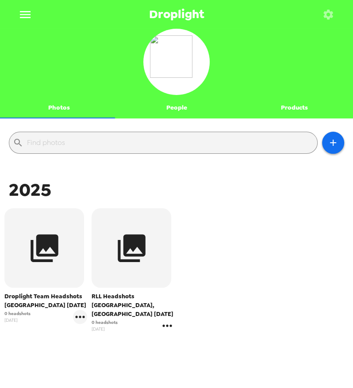
click at [164, 321] on icon "gallery menu" at bounding box center [167, 326] width 14 height 14
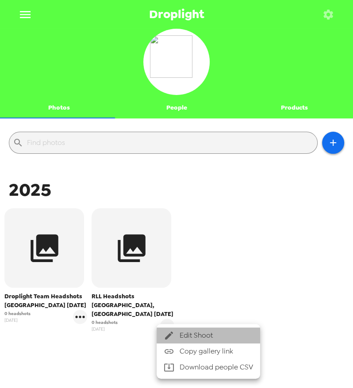
click at [188, 329] on li "Edit Shoot" at bounding box center [208, 336] width 103 height 16
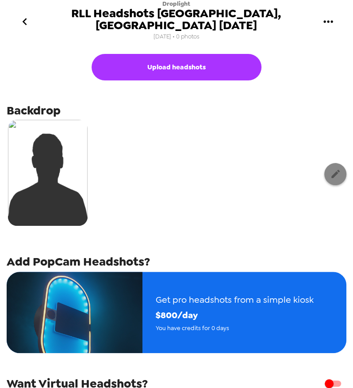
click at [331, 169] on icon "button" at bounding box center [335, 174] width 11 height 11
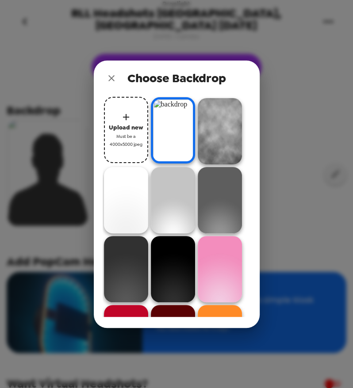
click at [113, 77] on icon "close" at bounding box center [111, 78] width 11 height 11
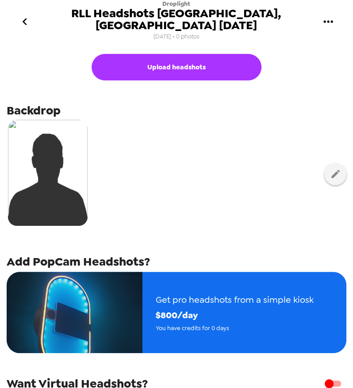
click at [23, 16] on icon "go back" at bounding box center [25, 22] width 14 height 14
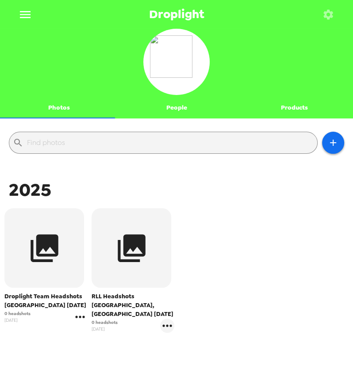
click at [80, 318] on icon "gallery menu" at bounding box center [80, 317] width 14 height 14
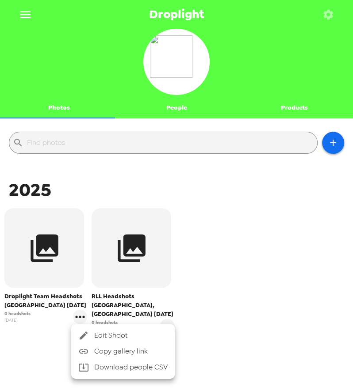
click at [112, 335] on span "Edit Shoot" at bounding box center [130, 335] width 73 height 11
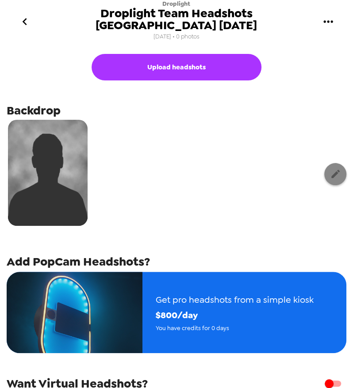
click at [330, 169] on icon "button" at bounding box center [335, 174] width 11 height 11
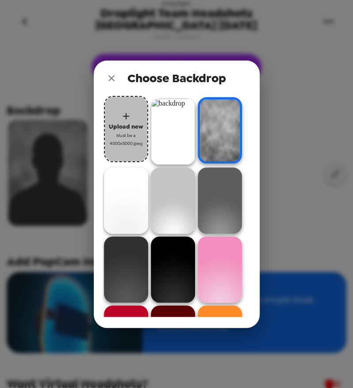
click at [122, 131] on span "Upload new" at bounding box center [126, 127] width 34 height 10
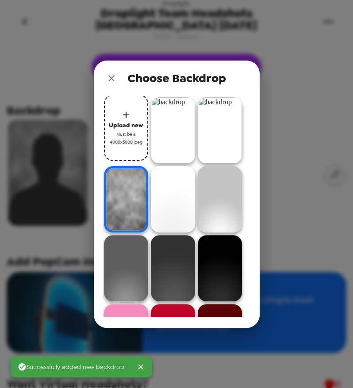
click at [172, 120] on img at bounding box center [173, 130] width 44 height 66
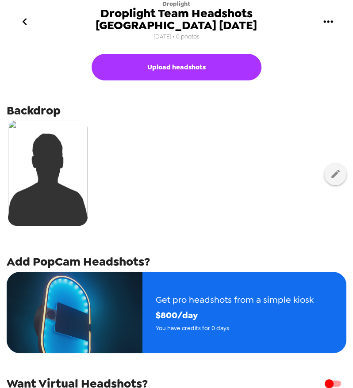
click at [23, 15] on icon "go back" at bounding box center [25, 22] width 14 height 14
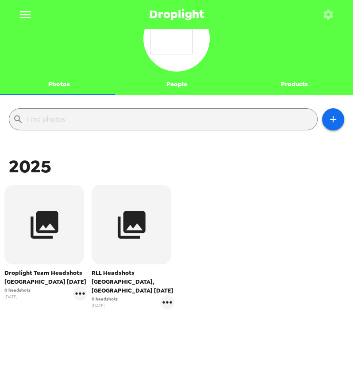
scroll to position [33, 0]
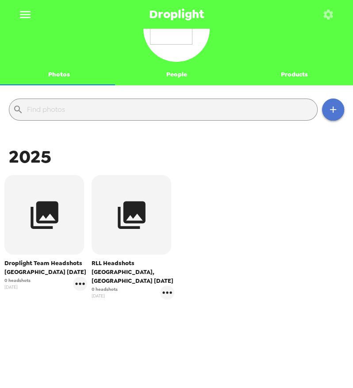
click at [331, 107] on button "button" at bounding box center [333, 110] width 22 height 22
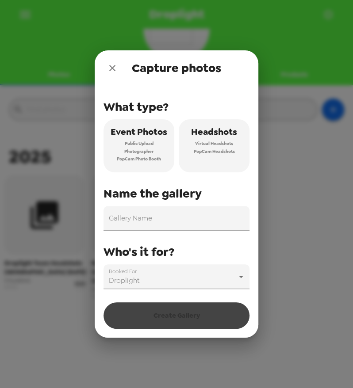
click at [155, 145] on button "Event Photos Public Upload Photographer PopCam Photo Booth" at bounding box center [138, 145] width 71 height 53
click at [169, 219] on input "Gallery Name" at bounding box center [176, 218] width 146 height 25
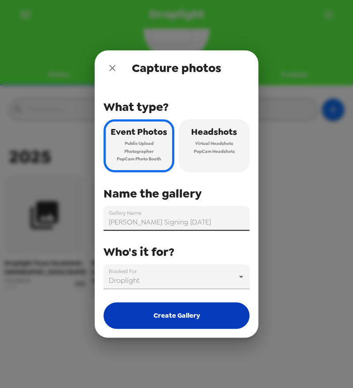
type input "Louis Foster Signing 8/30/25"
click at [182, 316] on button "Create Gallery" at bounding box center [176, 316] width 146 height 27
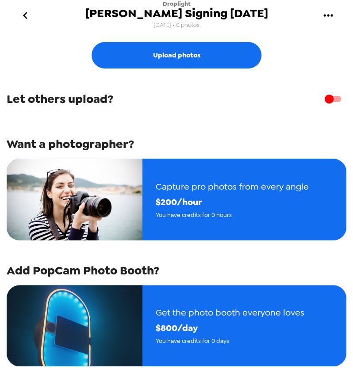
click at [25, 11] on icon "go back" at bounding box center [25, 15] width 14 height 14
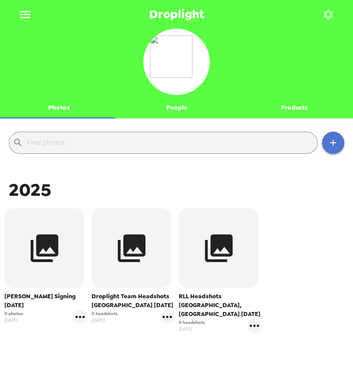
click at [328, 146] on icon "button" at bounding box center [333, 143] width 11 height 11
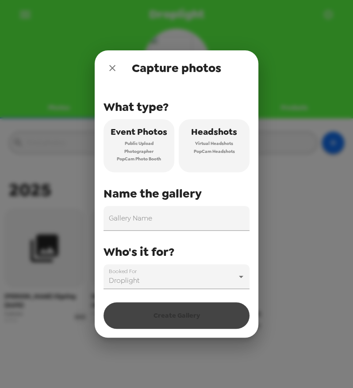
click at [165, 147] on button "Event Photos Public Upload Photographer PopCam Photo Booth" at bounding box center [138, 145] width 71 height 53
click at [136, 226] on input "Gallery Name" at bounding box center [176, 218] width 146 height 25
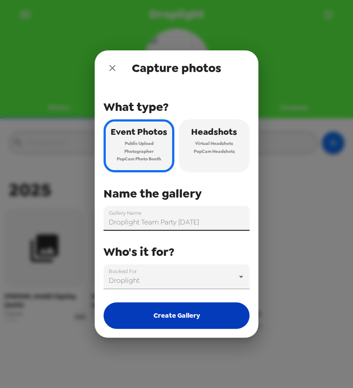
type input "Droplight Team Party 8/30/25"
click at [171, 313] on button "Create Gallery" at bounding box center [176, 316] width 146 height 27
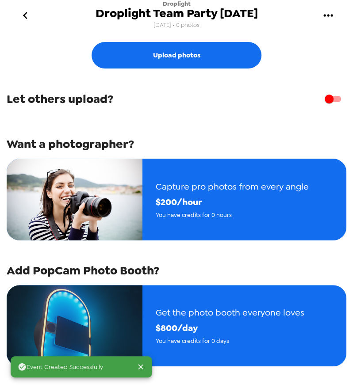
click at [28, 11] on icon "go back" at bounding box center [25, 15] width 14 height 14
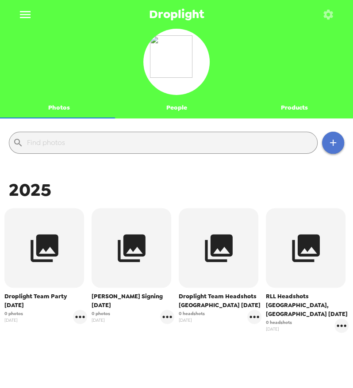
click at [328, 139] on icon "button" at bounding box center [333, 143] width 11 height 11
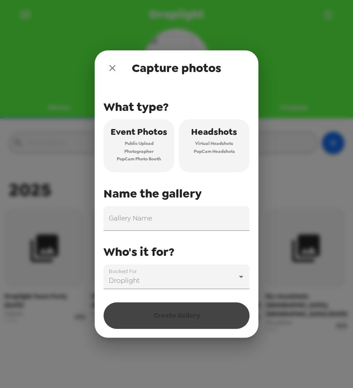
click at [221, 134] on span "Headshots" at bounding box center [214, 131] width 46 height 15
click at [128, 140] on span "Public Upload" at bounding box center [139, 144] width 29 height 8
click at [163, 224] on input "Gallery Name" at bounding box center [176, 218] width 146 height 25
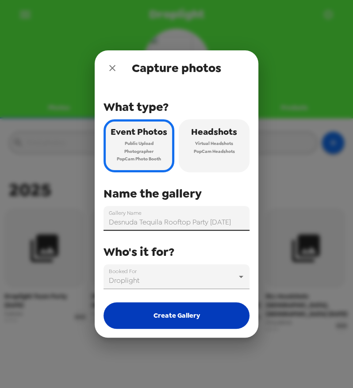
type input "Desnuda Tequila Rooftop Party 8/31/25"
click at [160, 310] on button "Create Gallery" at bounding box center [176, 316] width 146 height 27
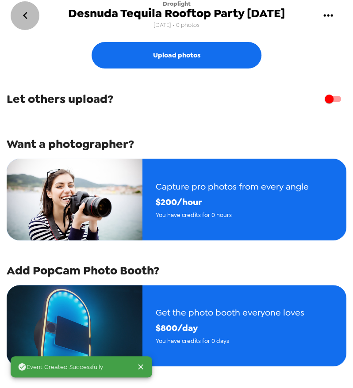
click at [22, 12] on icon "go back" at bounding box center [25, 15] width 14 height 14
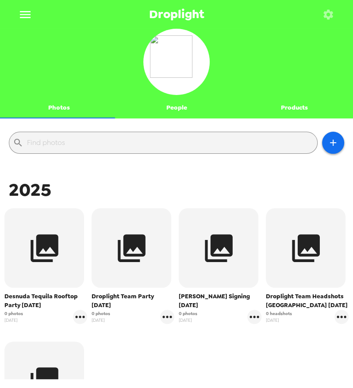
scroll to position [98, 0]
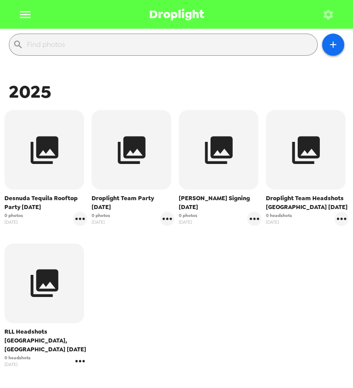
click at [79, 354] on icon "gallery menu" at bounding box center [80, 361] width 14 height 14
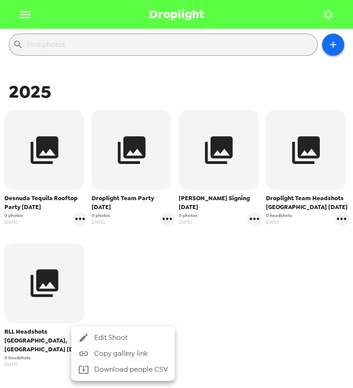
click at [109, 335] on span "Edit Shoot" at bounding box center [130, 338] width 73 height 11
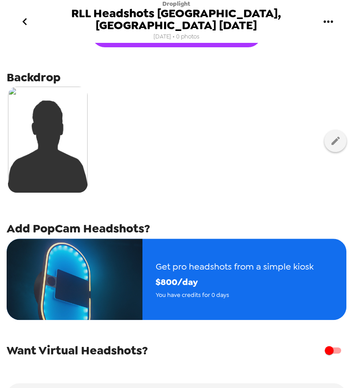
scroll to position [88, 0]
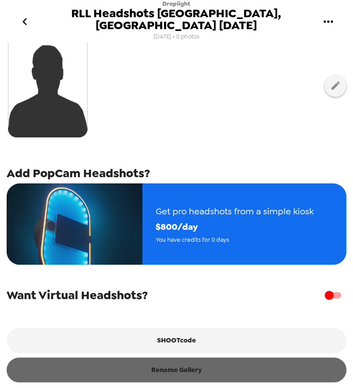
click at [181, 363] on button "Rename Gallery" at bounding box center [177, 370] width 340 height 25
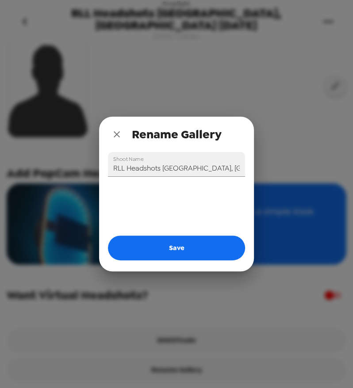
drag, startPoint x: 220, startPoint y: 167, endPoint x: 306, endPoint y: 193, distance: 90.5
click at [219, 167] on input "RLL Headshots Nashville, TN 8/30/25" at bounding box center [176, 164] width 137 height 25
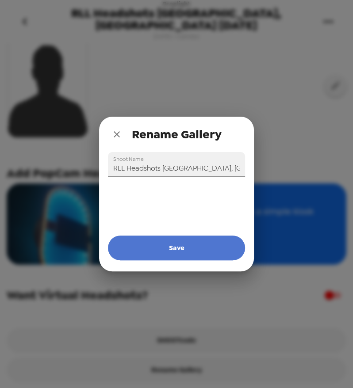
click at [219, 251] on button "Save" at bounding box center [176, 248] width 137 height 25
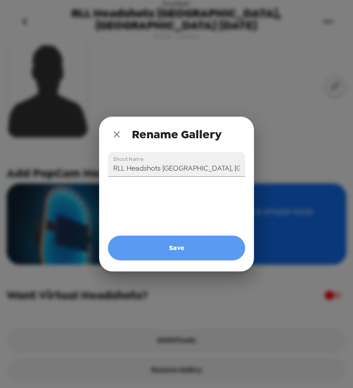
type input "RLL Headshots Nashville, TN 8/30/25"
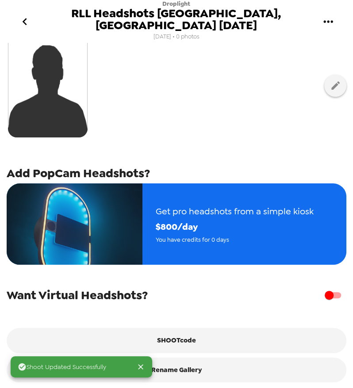
drag, startPoint x: 7, startPoint y: 9, endPoint x: 25, endPoint y: 9, distance: 18.6
click at [17, 10] on div "Droplight RLL Headshots Nashville, TN 8/29/25 8/26/25 • 0 photos" at bounding box center [176, 21] width 353 height 43
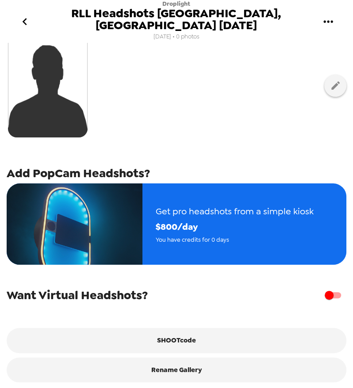
click at [26, 15] on icon "go back" at bounding box center [25, 22] width 14 height 14
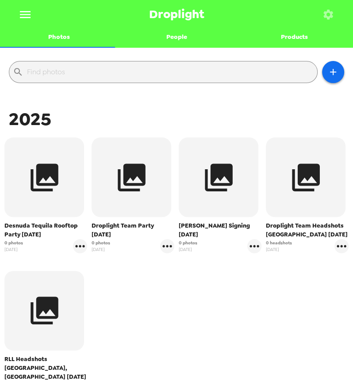
scroll to position [167, 0]
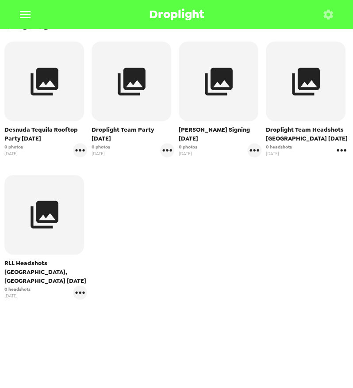
click at [338, 149] on icon "gallery menu" at bounding box center [341, 150] width 14 height 14
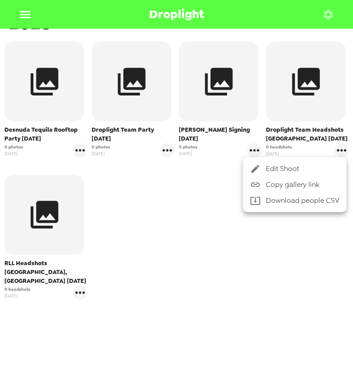
click at [324, 169] on span "Edit Shoot" at bounding box center [302, 169] width 73 height 11
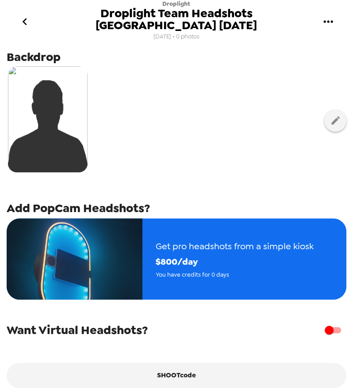
scroll to position [88, 0]
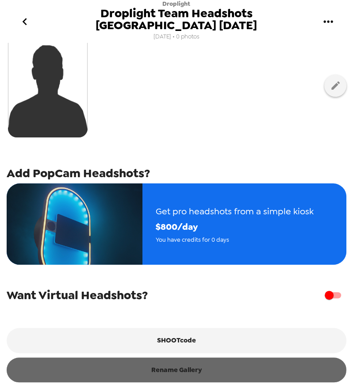
click at [176, 361] on button "Rename Gallery" at bounding box center [177, 370] width 340 height 25
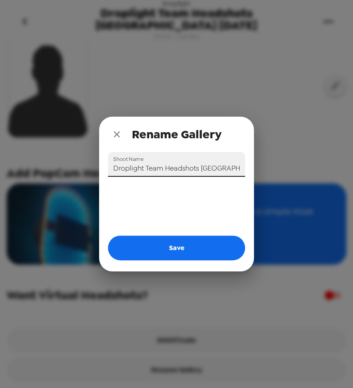
scroll to position [0, 17]
drag, startPoint x: 214, startPoint y: 171, endPoint x: 315, endPoint y: 174, distance: 101.3
click at [337, 178] on div "Rename Gallery Shoot Name Droplight Team Headshots Nashville 8/30/25 Save" at bounding box center [176, 194] width 353 height 388
click at [228, 169] on input "Droplight Team Headshots Nashville 8/30/25" at bounding box center [176, 164] width 137 height 25
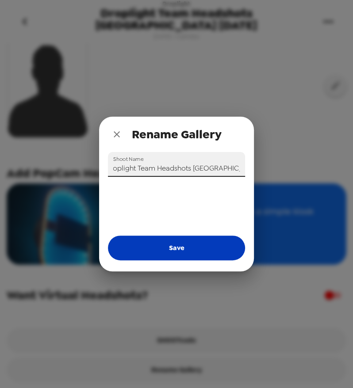
click at [191, 250] on button "Save" at bounding box center [176, 248] width 137 height 25
type input "Droplight Team Headshots Nashville 8/30/25"
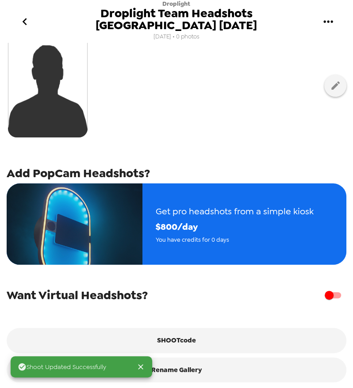
click at [27, 15] on icon "go back" at bounding box center [25, 22] width 14 height 14
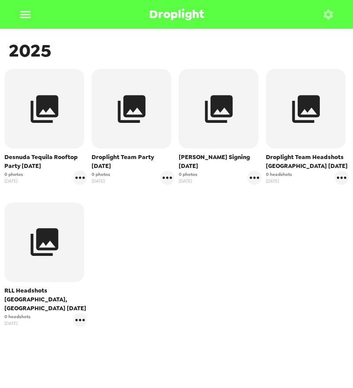
scroll to position [167, 0]
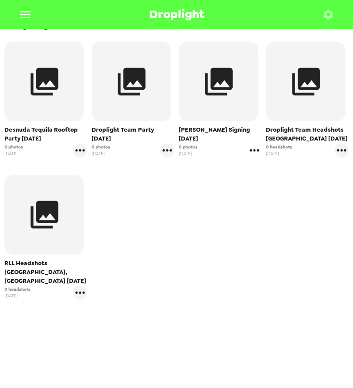
click at [249, 151] on icon "gallery menu" at bounding box center [253, 150] width 9 height 2
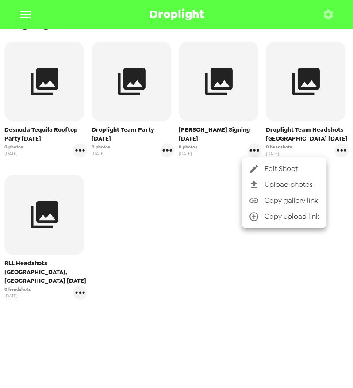
click at [260, 166] on div at bounding box center [257, 169] width 16 height 11
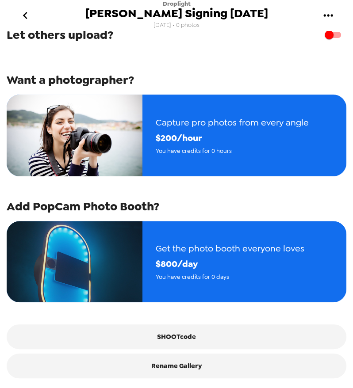
scroll to position [78, 0]
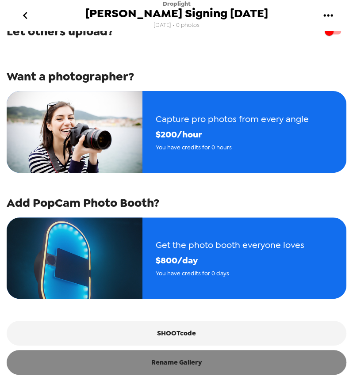
click at [194, 368] on button "Rename Gallery" at bounding box center [177, 362] width 340 height 25
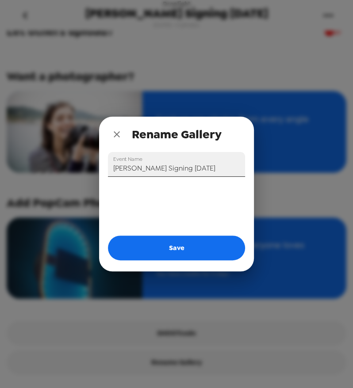
click at [192, 169] on input "Louis Foster Signing 8/30/25" at bounding box center [176, 164] width 137 height 25
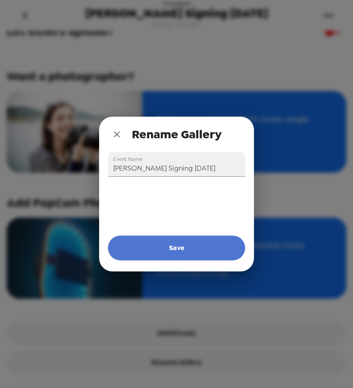
click at [216, 248] on button "Save" at bounding box center [176, 248] width 137 height 25
type input "Louis Foster Signing 8/30/25"
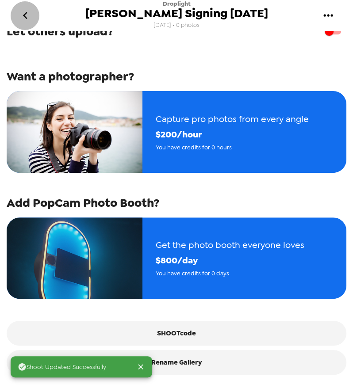
click at [23, 18] on icon "go back" at bounding box center [25, 15] width 14 height 14
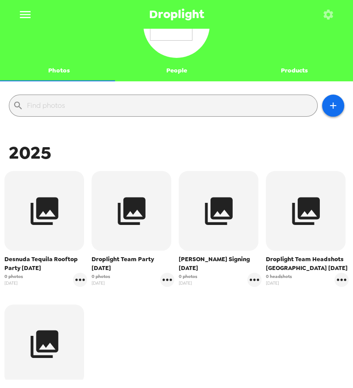
scroll to position [49, 0]
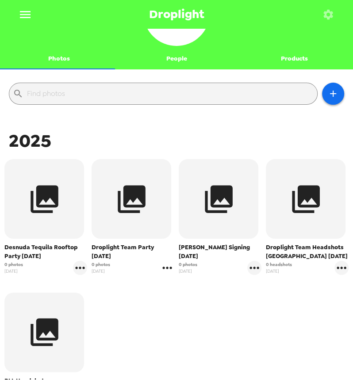
click at [161, 271] on icon "gallery menu" at bounding box center [167, 268] width 14 height 14
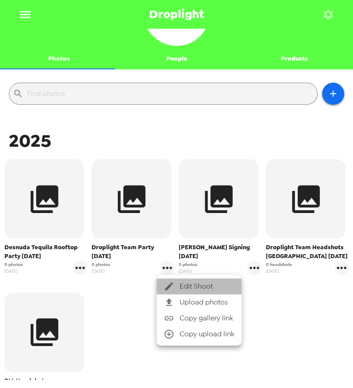
click at [176, 285] on div at bounding box center [172, 286] width 16 height 11
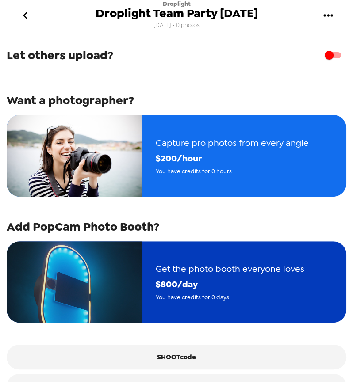
scroll to position [78, 0]
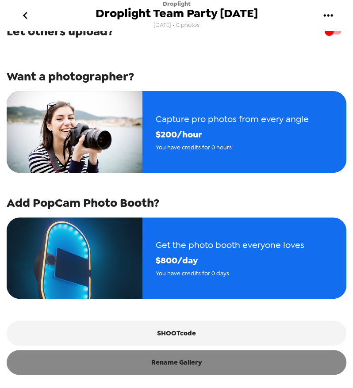
click at [179, 364] on button "Rename Gallery" at bounding box center [177, 362] width 340 height 25
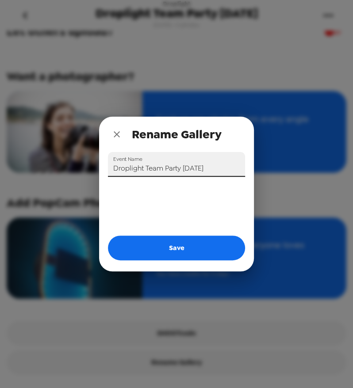
click at [199, 164] on input "Droplight Team Party 8/30/25" at bounding box center [176, 164] width 137 height 25
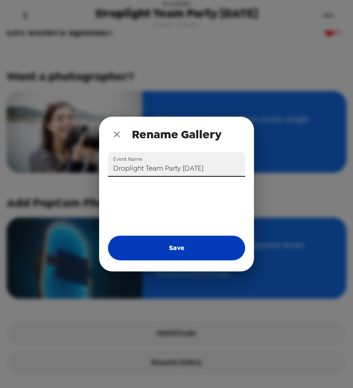
click at [170, 253] on button "Save" at bounding box center [176, 248] width 137 height 25
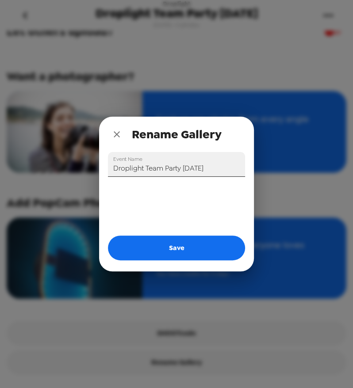
type input "Droplight Team Party 8/30/25"
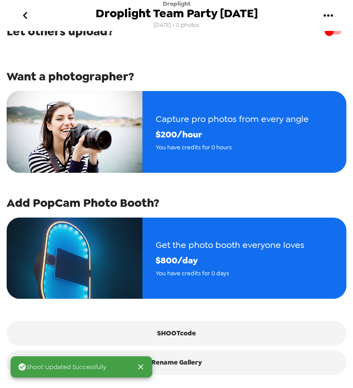
click at [47, 22] on div "Droplight Droplight Team Party 8/29/25 8/26/25 • 0 photos" at bounding box center [176, 15] width 353 height 31
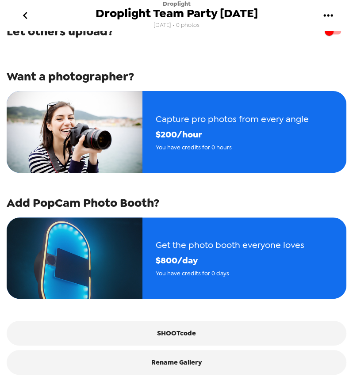
click at [24, 15] on icon "go back" at bounding box center [25, 15] width 4 height 7
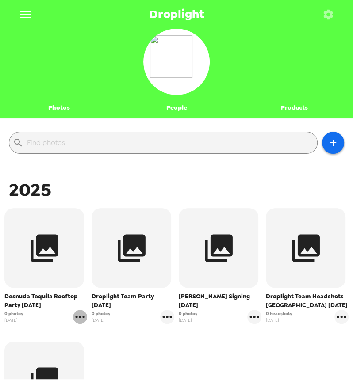
click at [75, 318] on icon "gallery menu" at bounding box center [80, 317] width 14 height 14
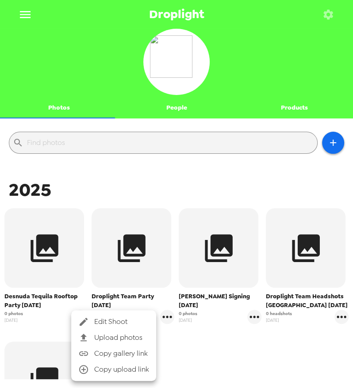
click at [105, 323] on span "Edit Shoot" at bounding box center [121, 322] width 55 height 11
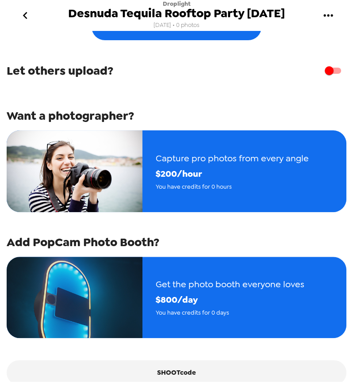
scroll to position [78, 0]
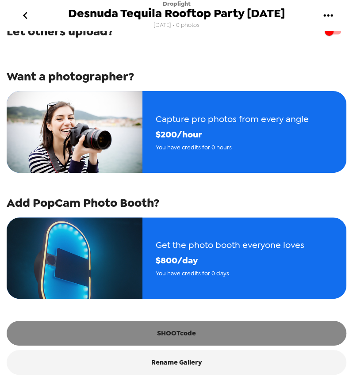
click at [191, 335] on button "SHOOTcode" at bounding box center [177, 333] width 340 height 25
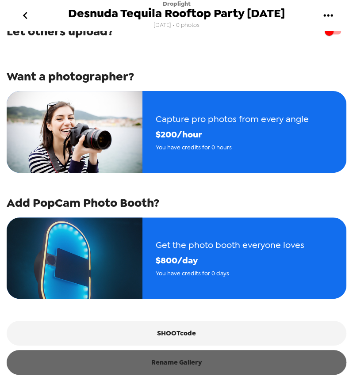
click at [202, 363] on button "Rename Gallery" at bounding box center [177, 362] width 340 height 25
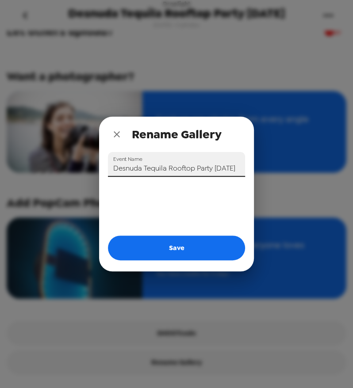
click at [228, 167] on input "Desnuda Tequila Rooftop Party 8/31/25" at bounding box center [176, 164] width 137 height 25
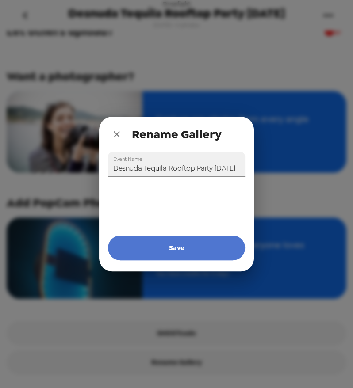
click at [184, 252] on button "Save" at bounding box center [176, 248] width 137 height 25
type input "Desnuda Tequila Rooftop Party 8/31/25"
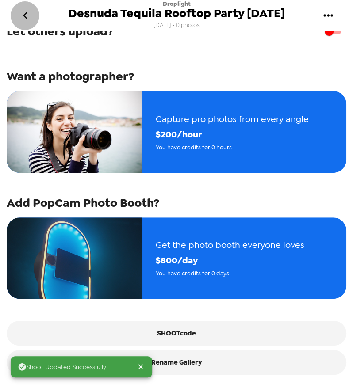
click at [23, 12] on icon "go back" at bounding box center [25, 15] width 14 height 14
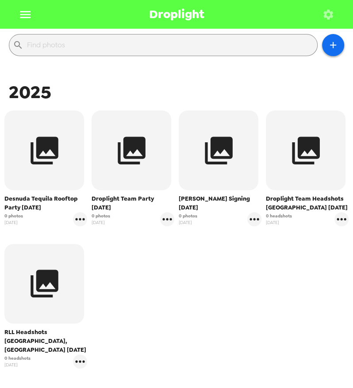
scroll to position [98, 0]
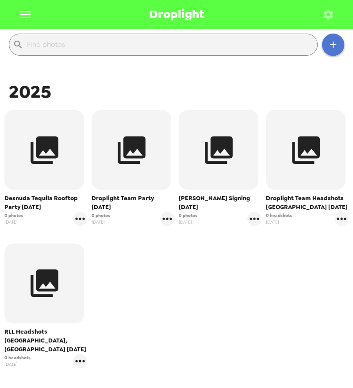
click at [328, 49] on icon "button" at bounding box center [333, 44] width 11 height 11
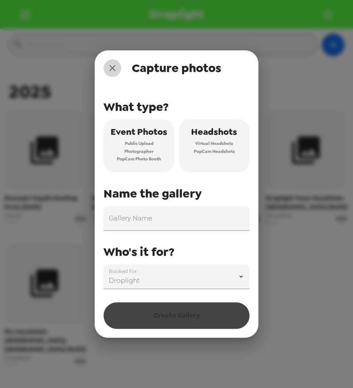
click at [113, 66] on icon "close" at bounding box center [112, 68] width 11 height 11
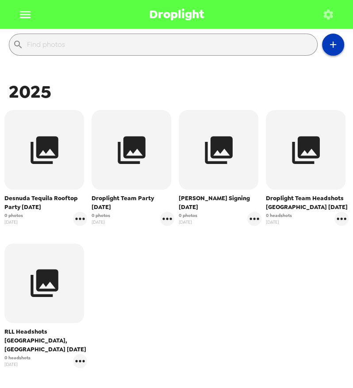
click at [328, 42] on icon "button" at bounding box center [333, 44] width 11 height 11
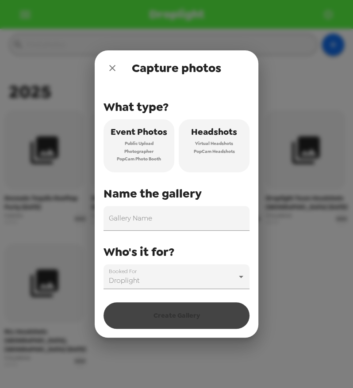
click at [121, 140] on span "Event Photos" at bounding box center [139, 131] width 57 height 15
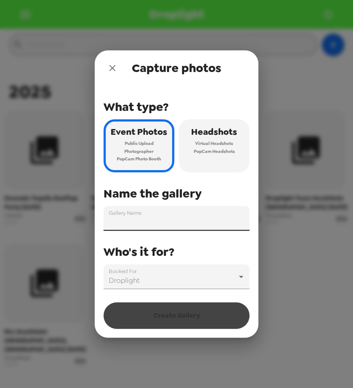
click at [160, 211] on input "Gallery Name" at bounding box center [176, 218] width 146 height 25
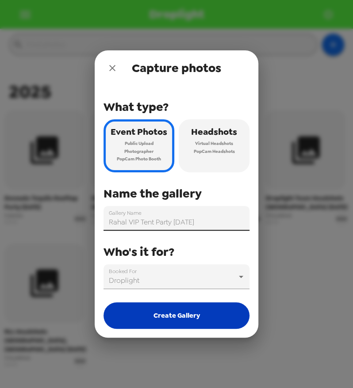
type input "Rahal VIP Tent Party 8/31/25"
click at [186, 312] on button "Create Gallery" at bounding box center [176, 316] width 146 height 27
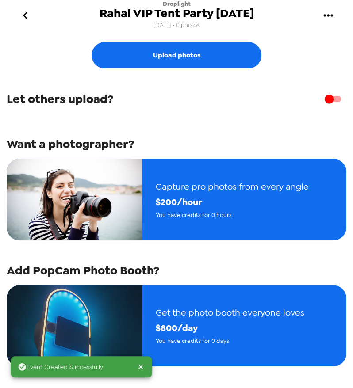
click at [23, 12] on icon "go back" at bounding box center [25, 15] width 14 height 14
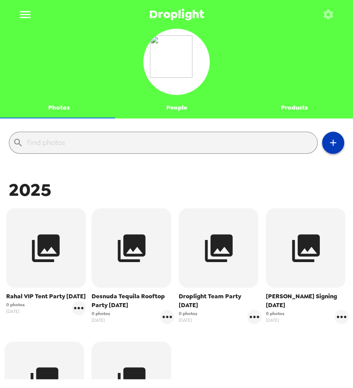
click at [328, 146] on icon "button" at bounding box center [333, 143] width 11 height 11
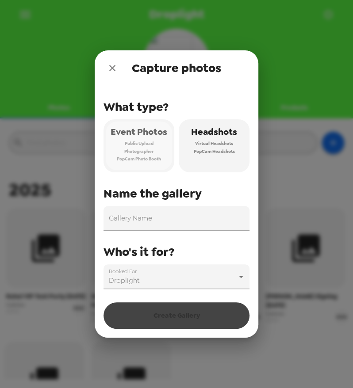
click at [153, 141] on span "Public Upload" at bounding box center [139, 144] width 29 height 8
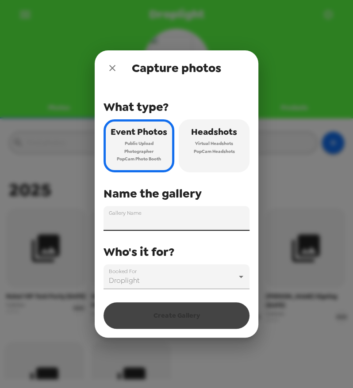
click at [169, 211] on input "Gallery Name" at bounding box center [176, 218] width 146 height 25
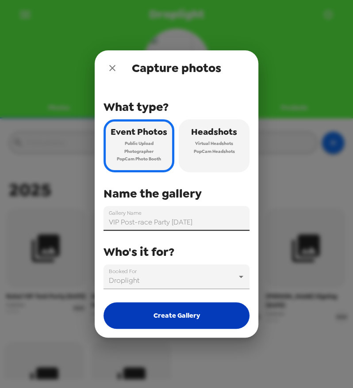
type input "VIP Post-race Party 8/31/25"
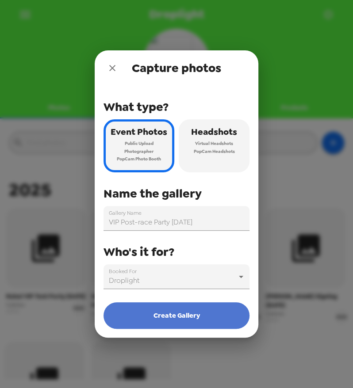
click at [188, 307] on button "Create Gallery" at bounding box center [176, 316] width 146 height 27
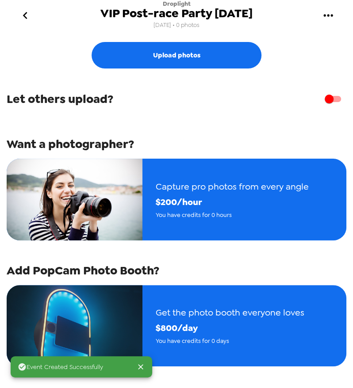
click at [24, 11] on icon "go back" at bounding box center [25, 15] width 14 height 14
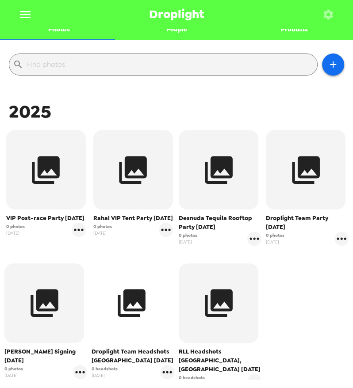
scroll to position [98, 0]
